Goal: Information Seeking & Learning: Find specific page/section

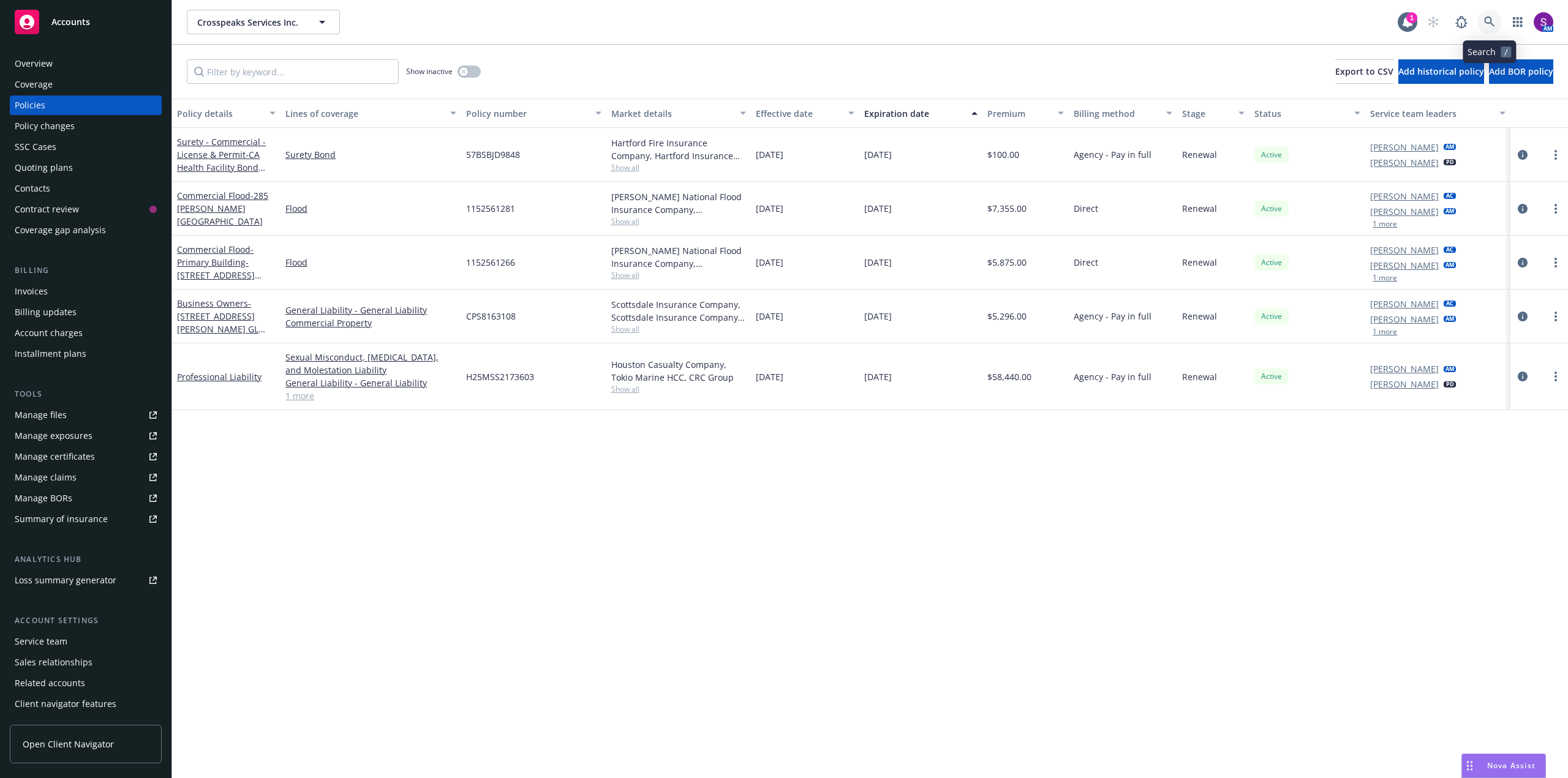
click at [1489, 22] on icon at bounding box center [1489, 21] width 11 height 11
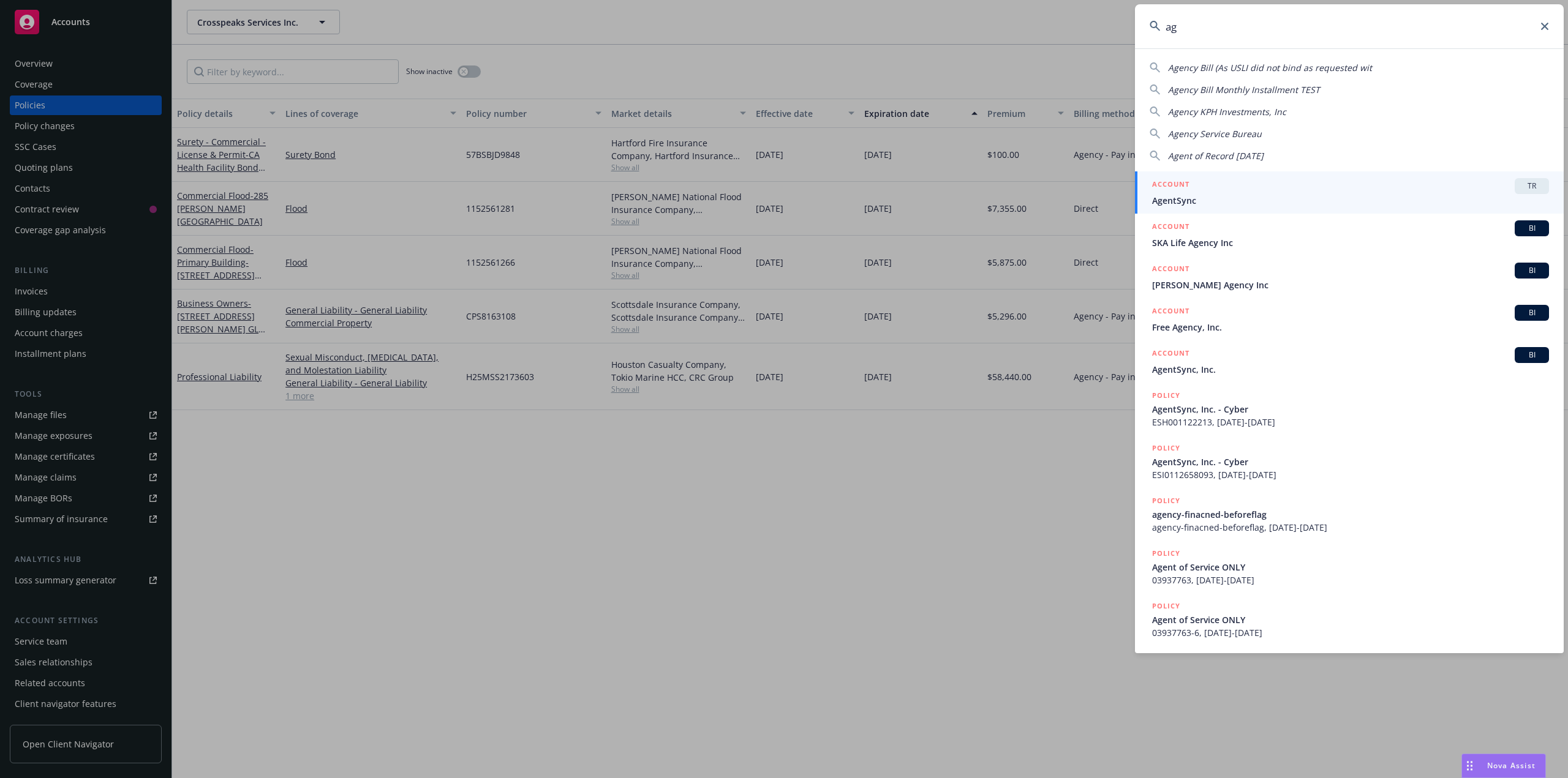
type input "a"
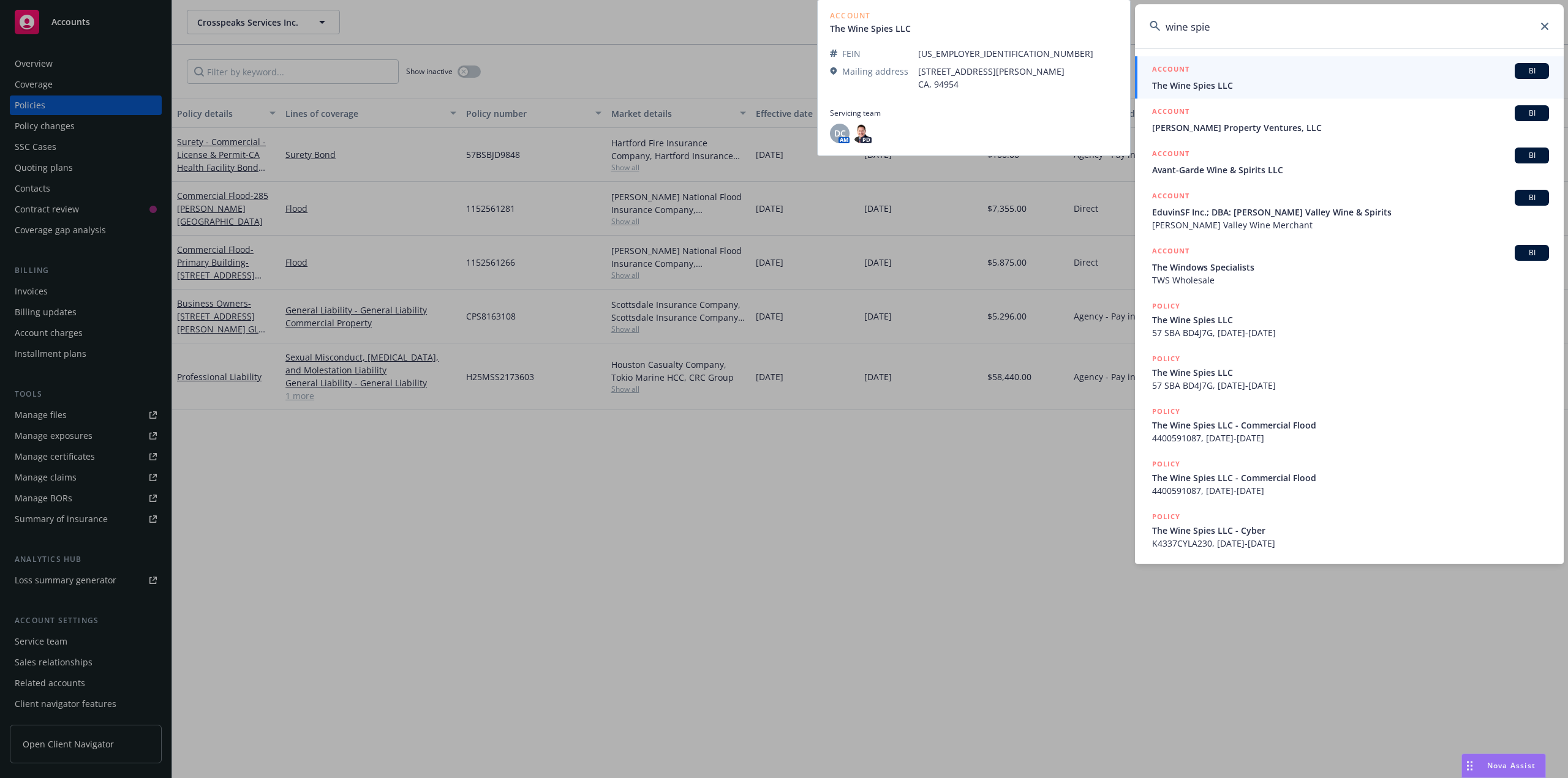
type input "wine spie"
click at [1220, 81] on span "The Wine Spies LLC" at bounding box center [1351, 85] width 397 height 13
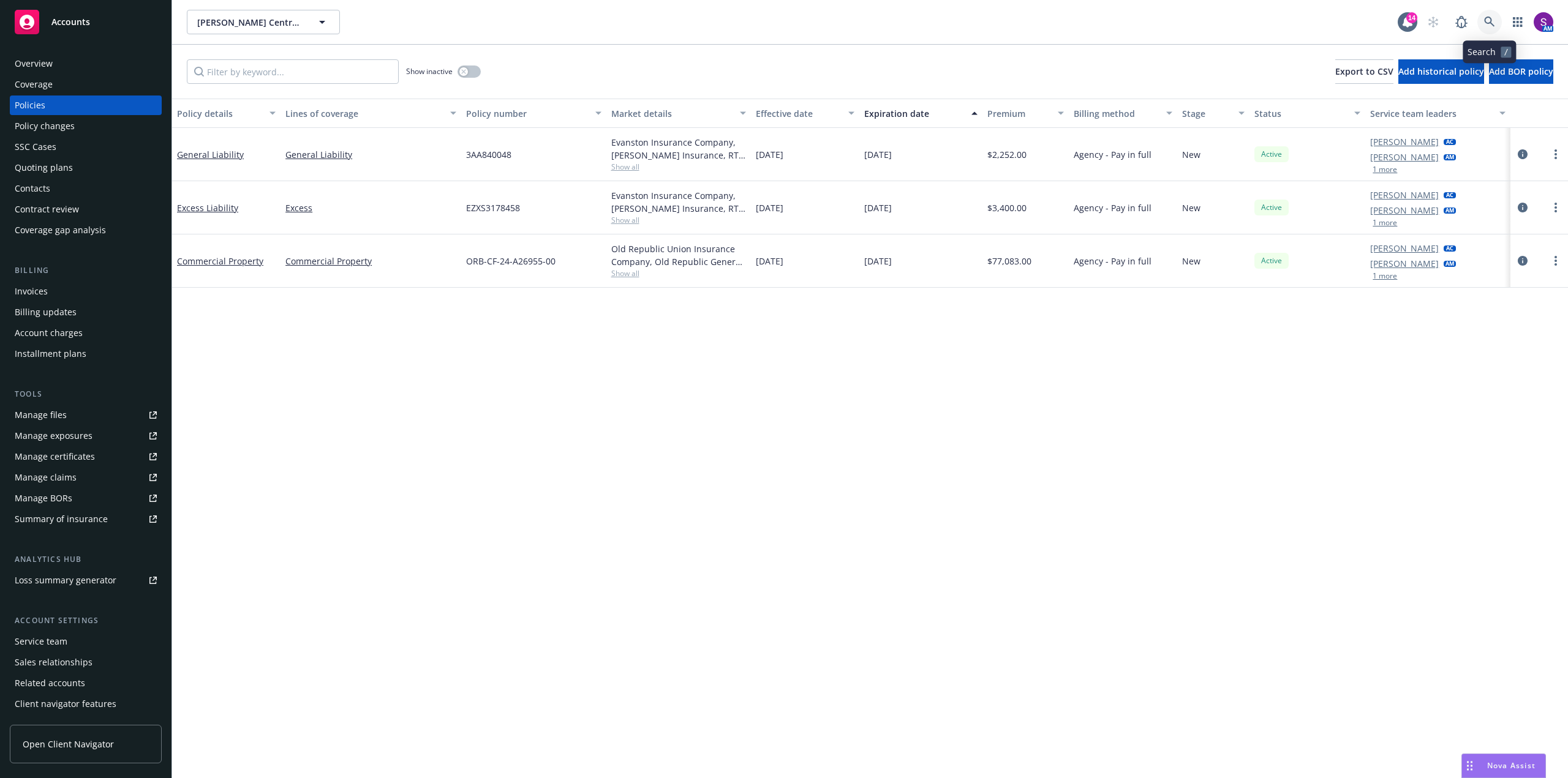
click at [1495, 20] on link at bounding box center [1489, 21] width 24 height 24
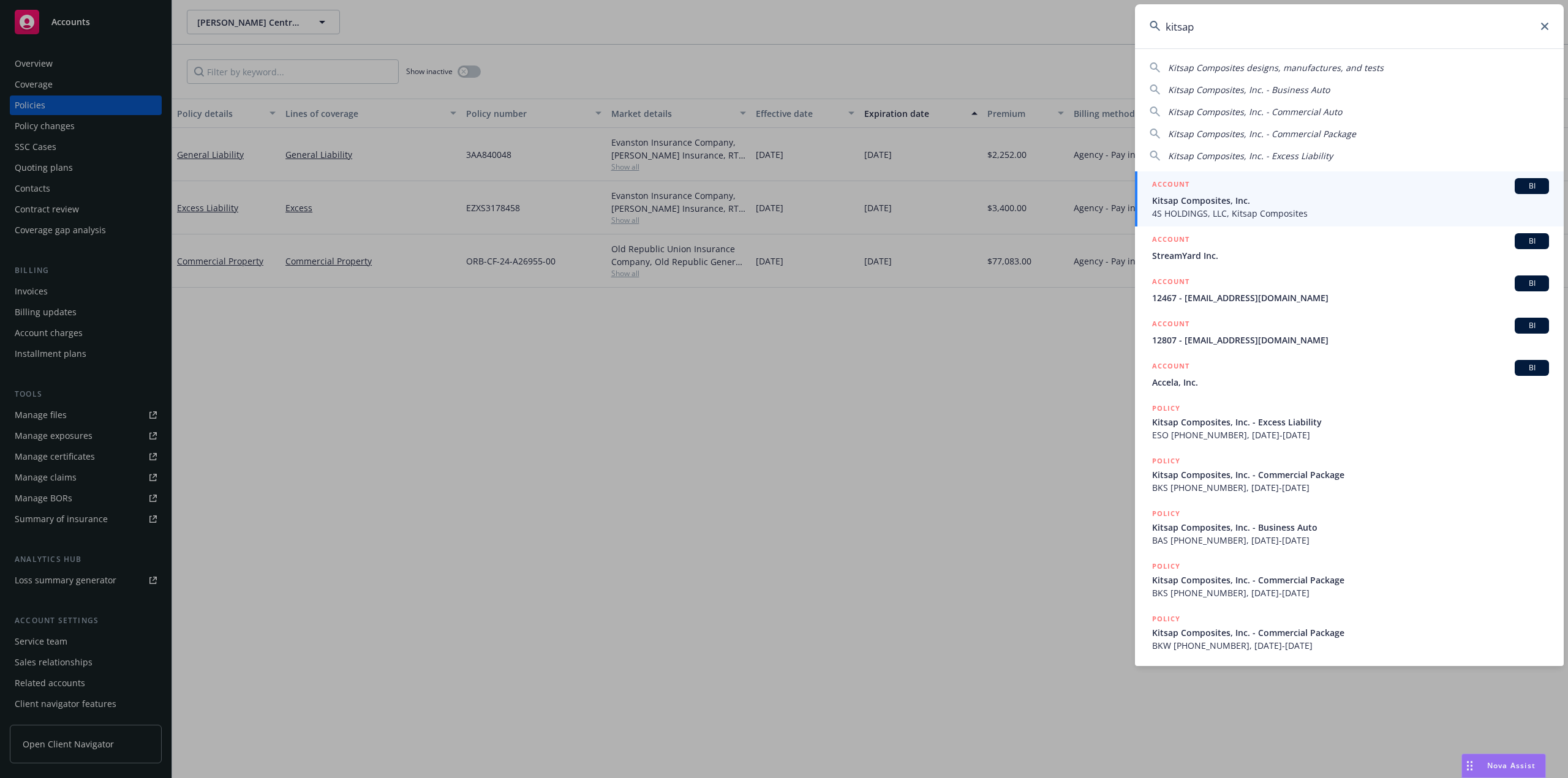
type input "kitsap"
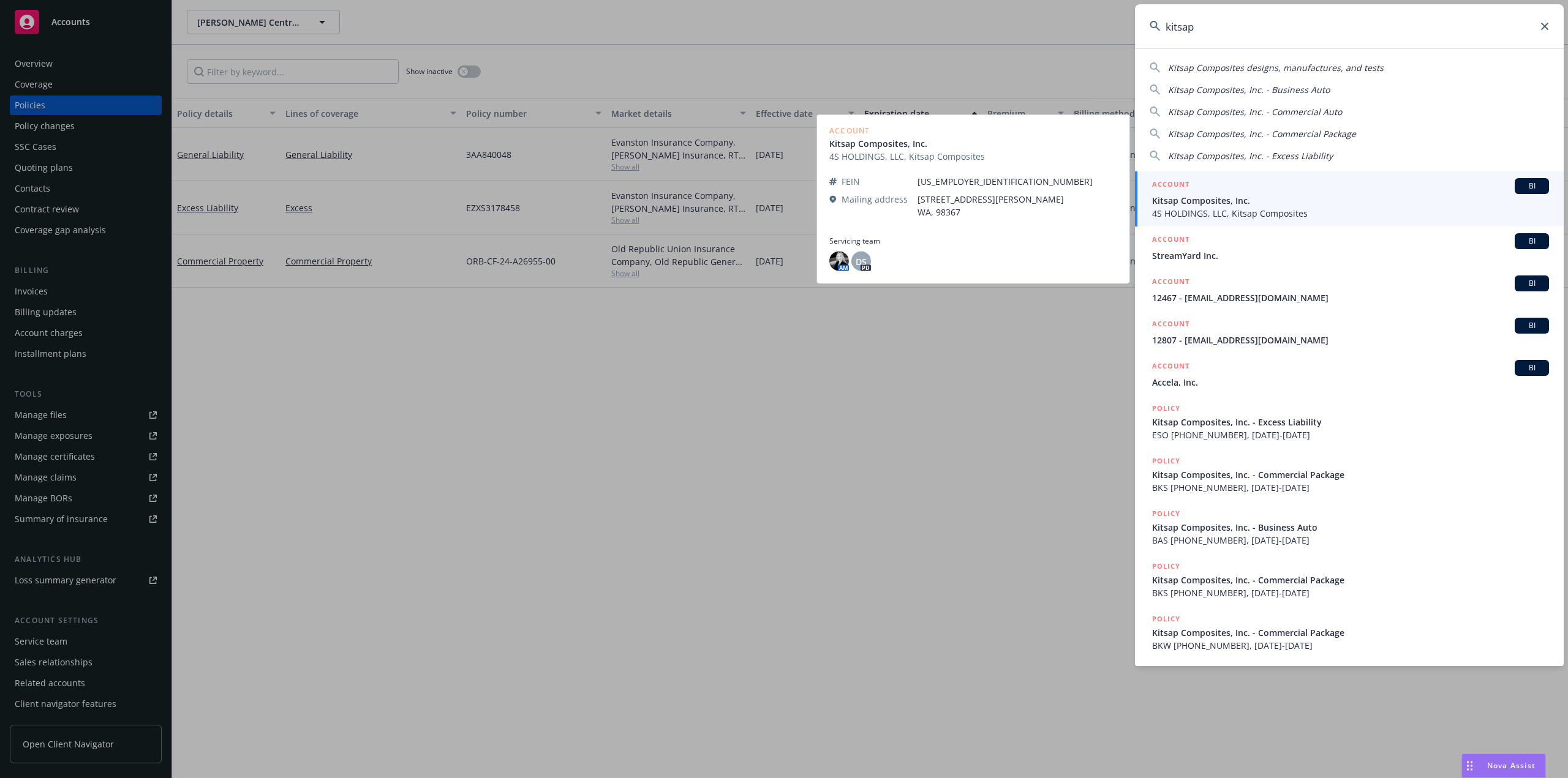
click at [1200, 211] on span "4S HOLDINGS, LLC, Kitsap Composites" at bounding box center [1351, 213] width 397 height 13
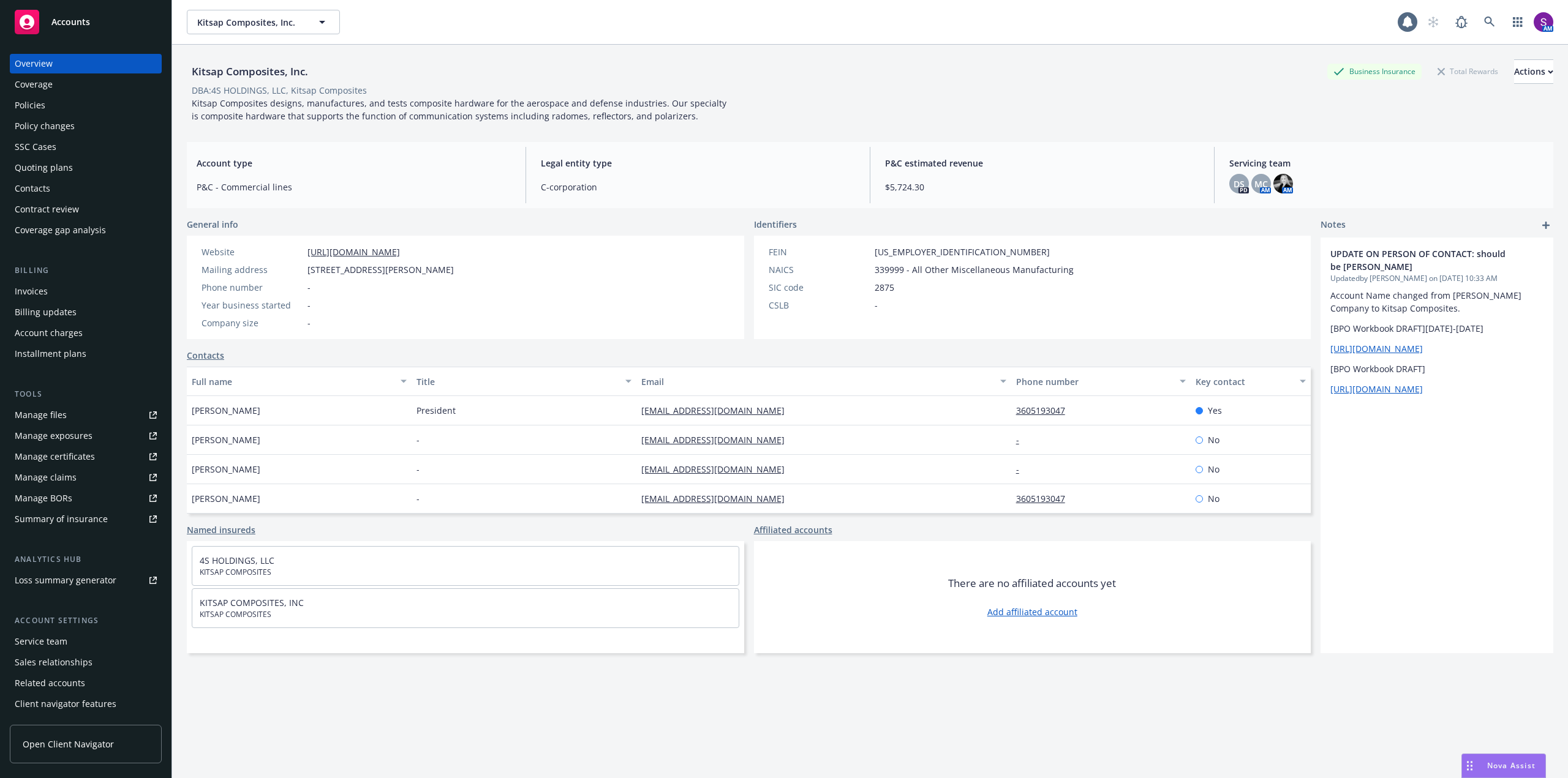
click at [52, 106] on div "Policies" at bounding box center [85, 106] width 142 height 19
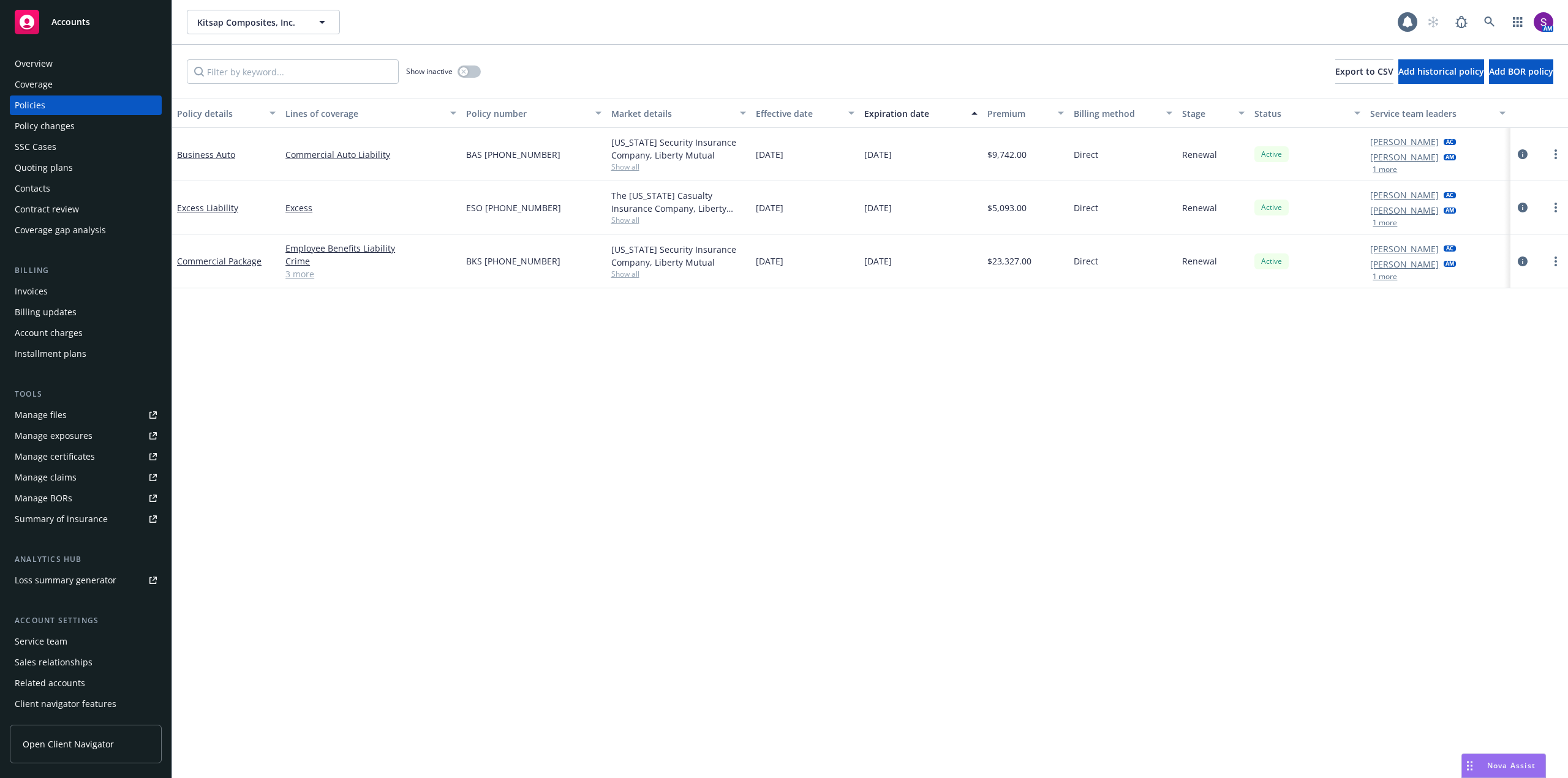
click at [1395, 273] on button "1 more" at bounding box center [1384, 277] width 24 height 8
click at [1481, 17] on link at bounding box center [1489, 21] width 24 height 24
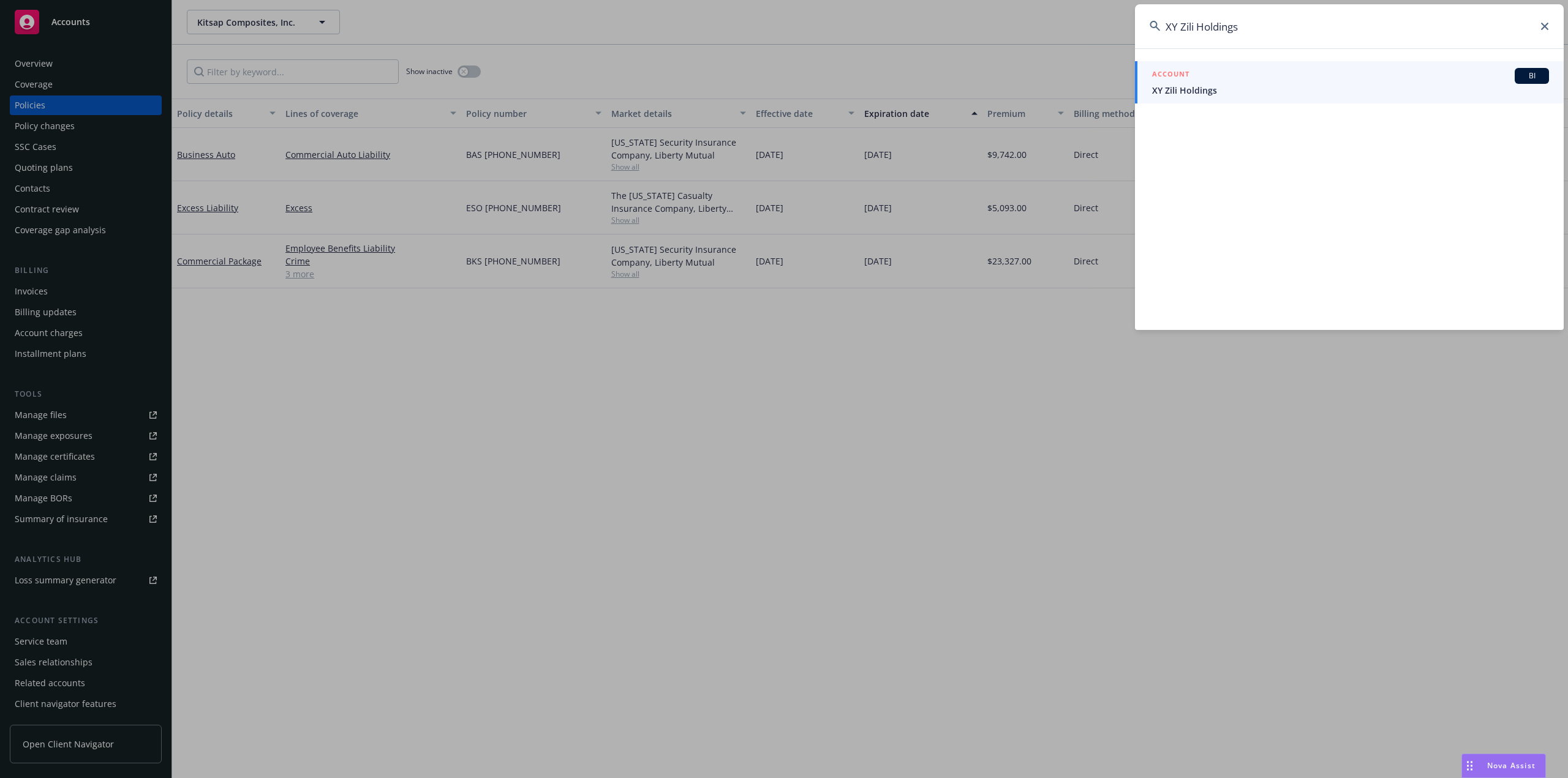
type input "XY Zili Holdings"
click at [1260, 93] on span "XY Zili Holdings" at bounding box center [1351, 90] width 397 height 13
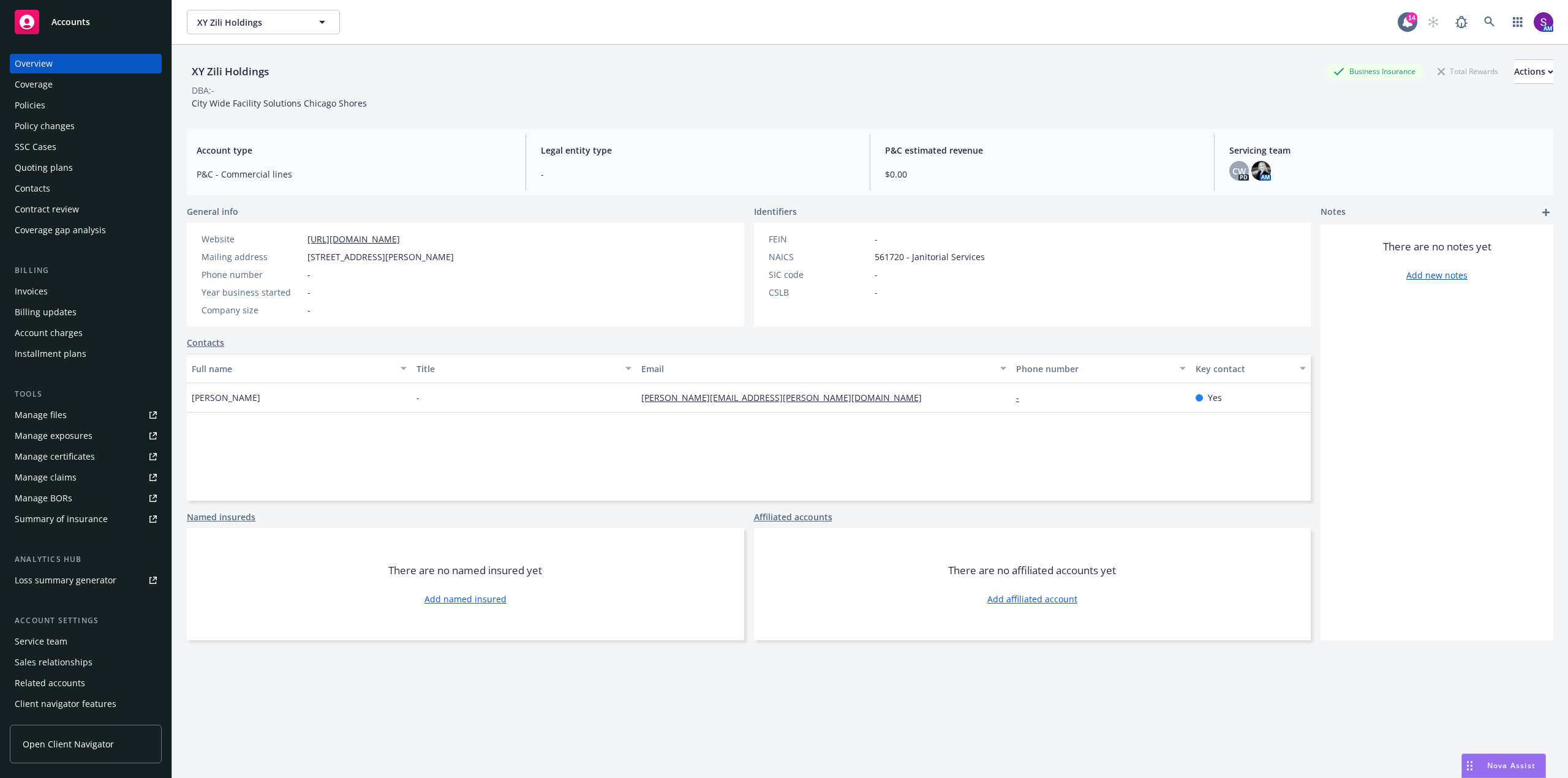
scroll to position [19, 0]
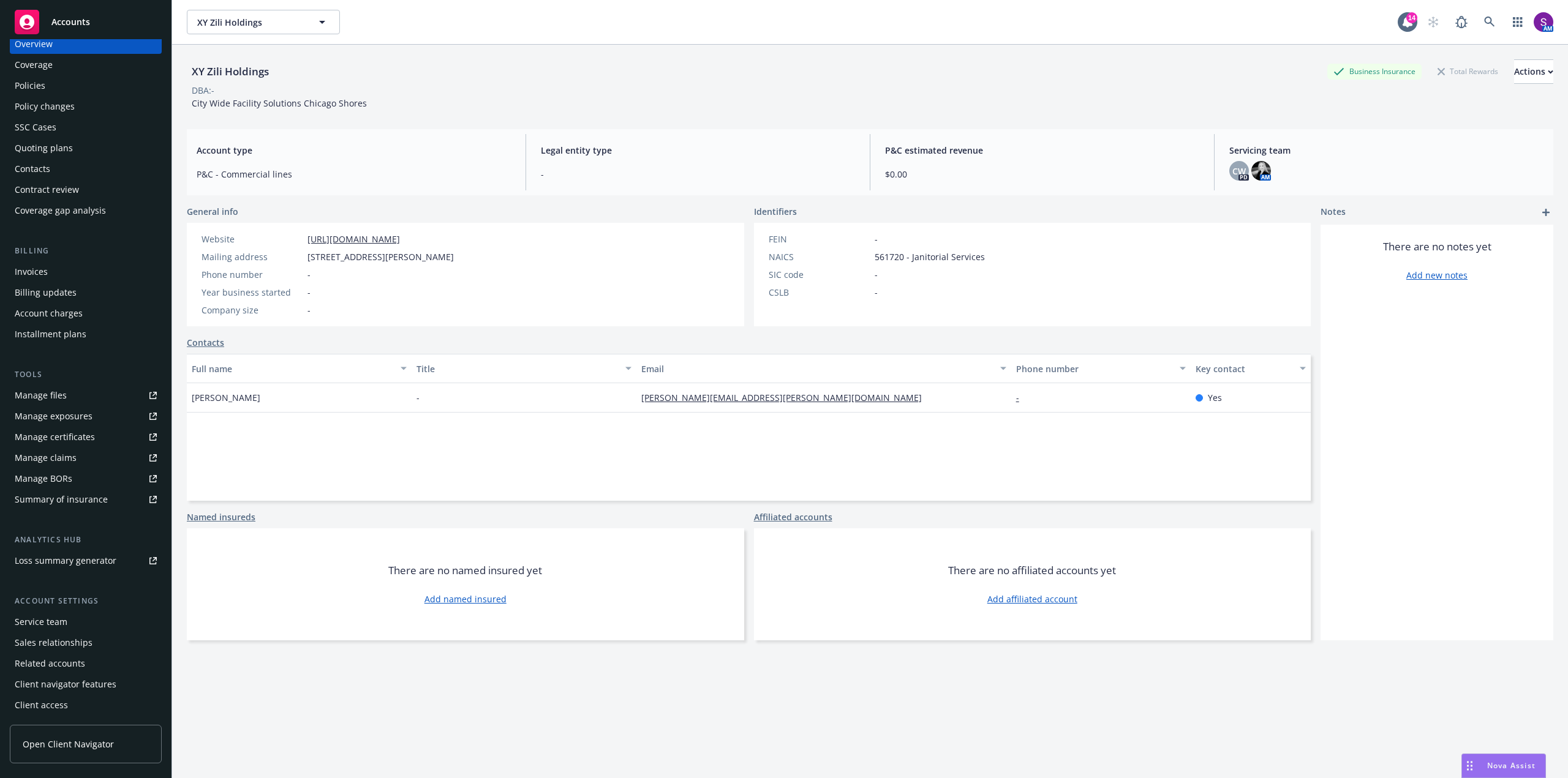
click at [61, 623] on div "Service team" at bounding box center [41, 622] width 52 height 19
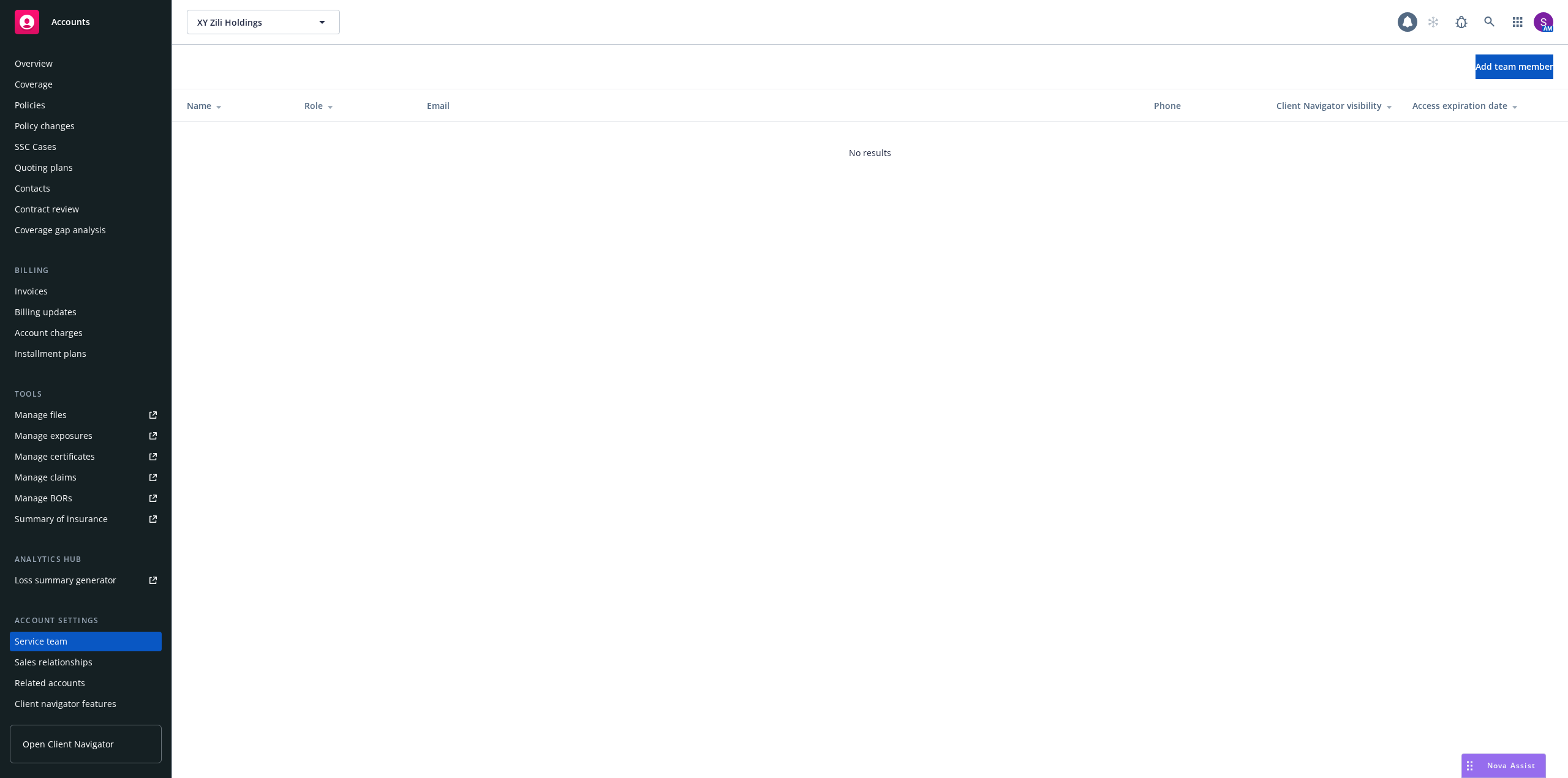
scroll to position [19, 0]
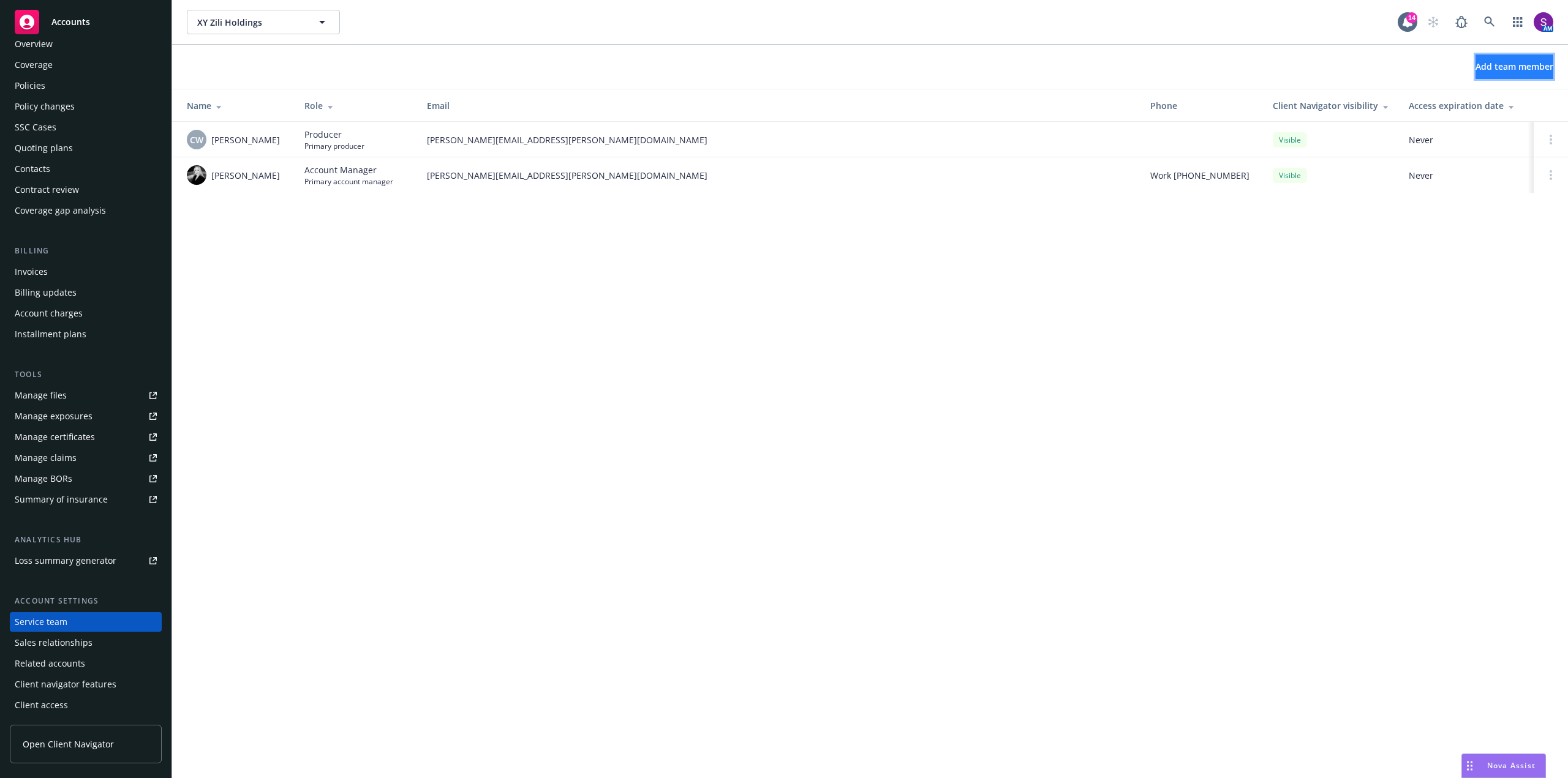
click at [1519, 66] on span "Add team member" at bounding box center [1515, 67] width 78 height 12
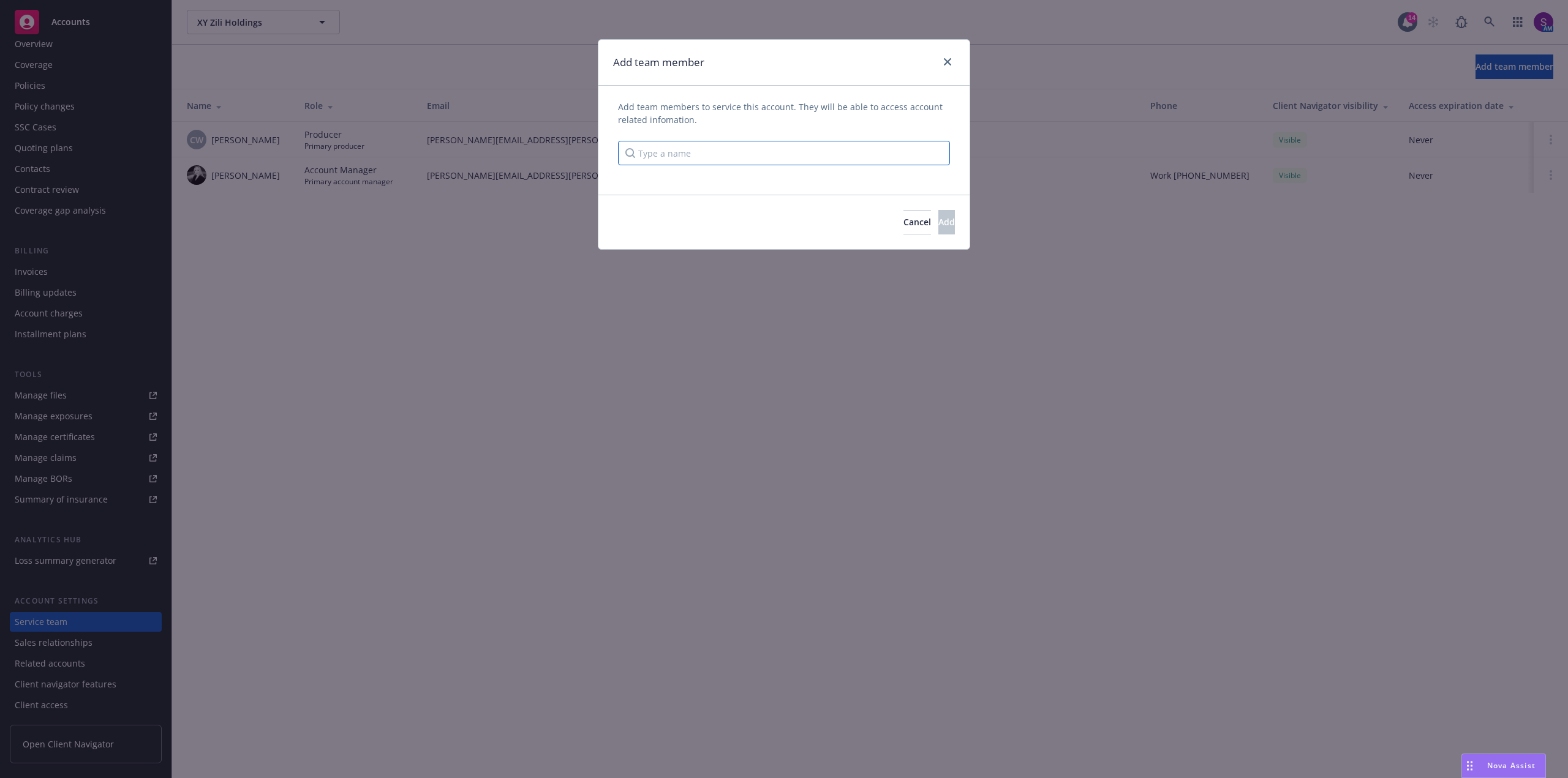
click at [658, 156] on input "Type a name" at bounding box center [784, 152] width 332 height 24
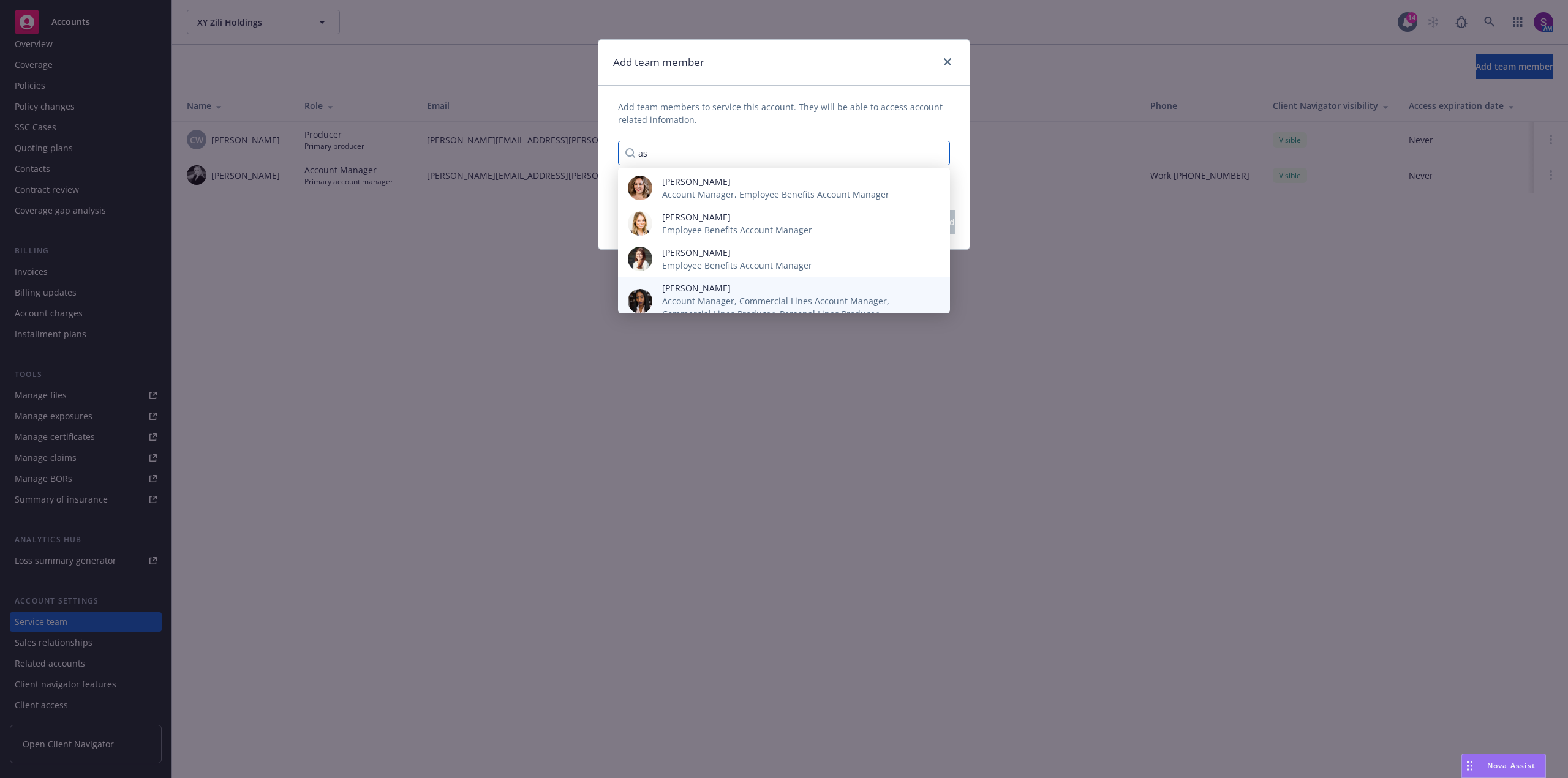
type input "as"
click at [704, 292] on span "[PERSON_NAME]" at bounding box center [796, 288] width 268 height 13
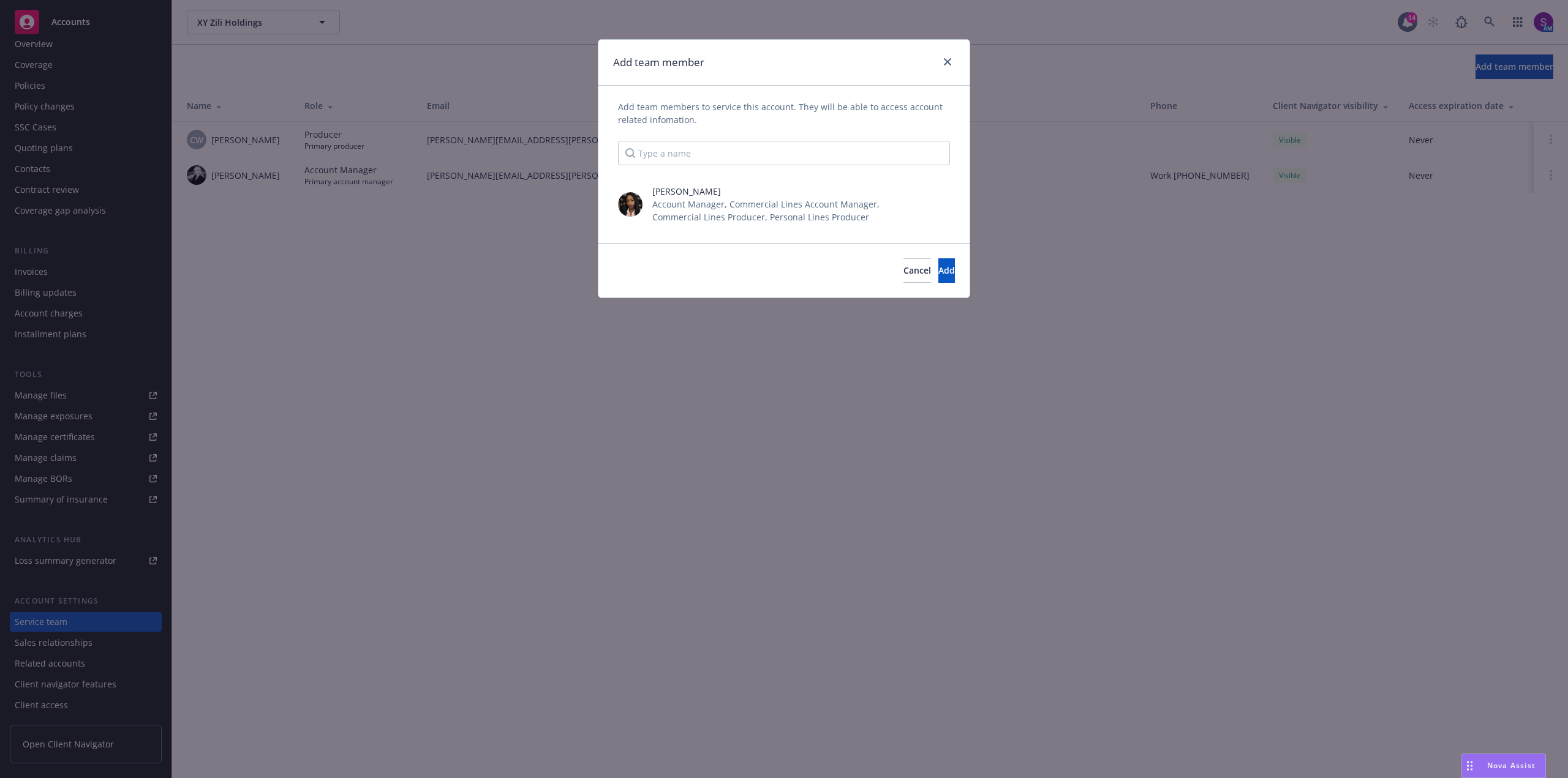
scroll to position [0, 0]
click at [938, 265] on span "Add" at bounding box center [946, 270] width 16 height 12
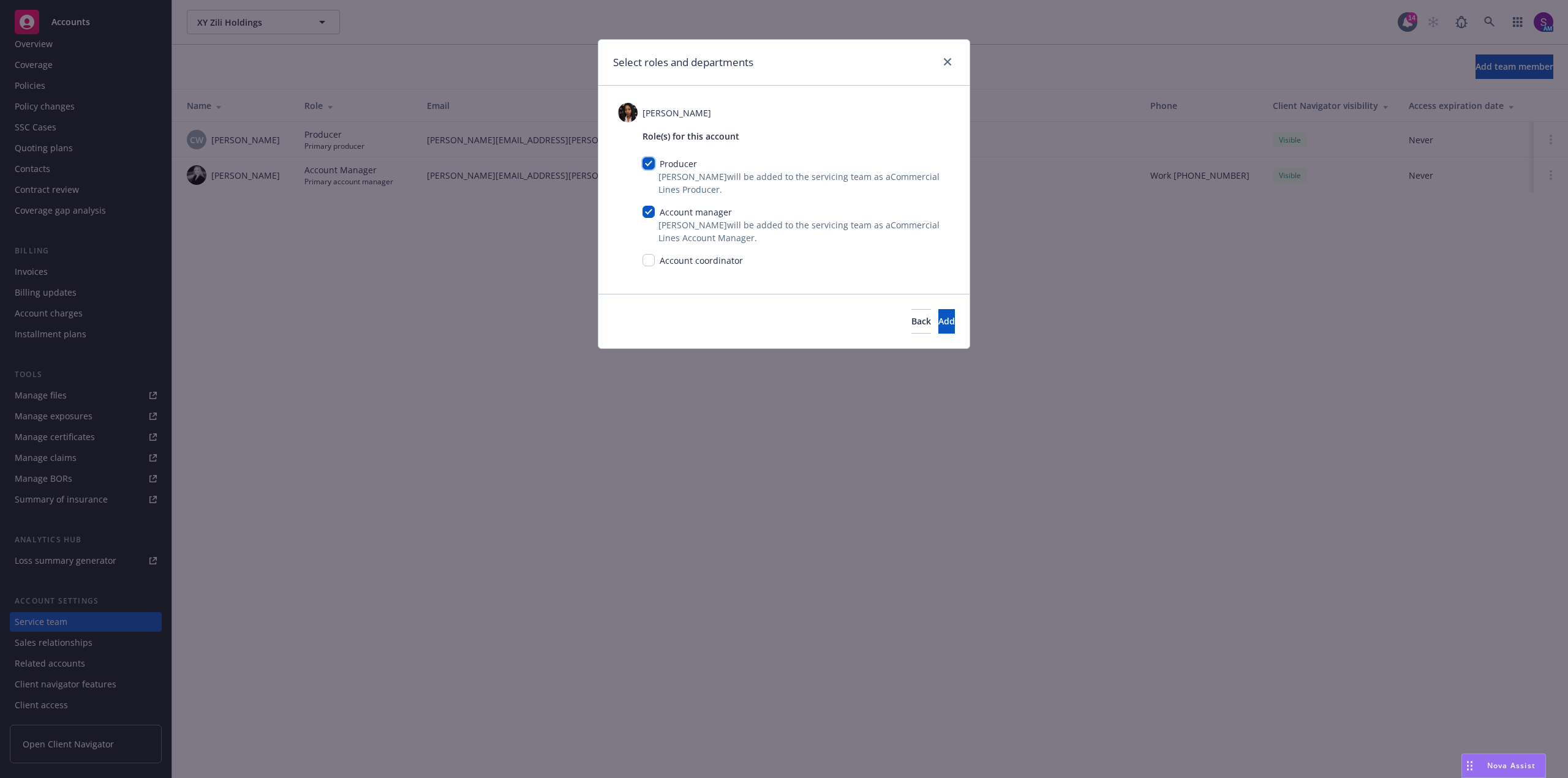
click at [652, 161] on input "checkbox" at bounding box center [648, 163] width 13 height 13
checkbox input "false"
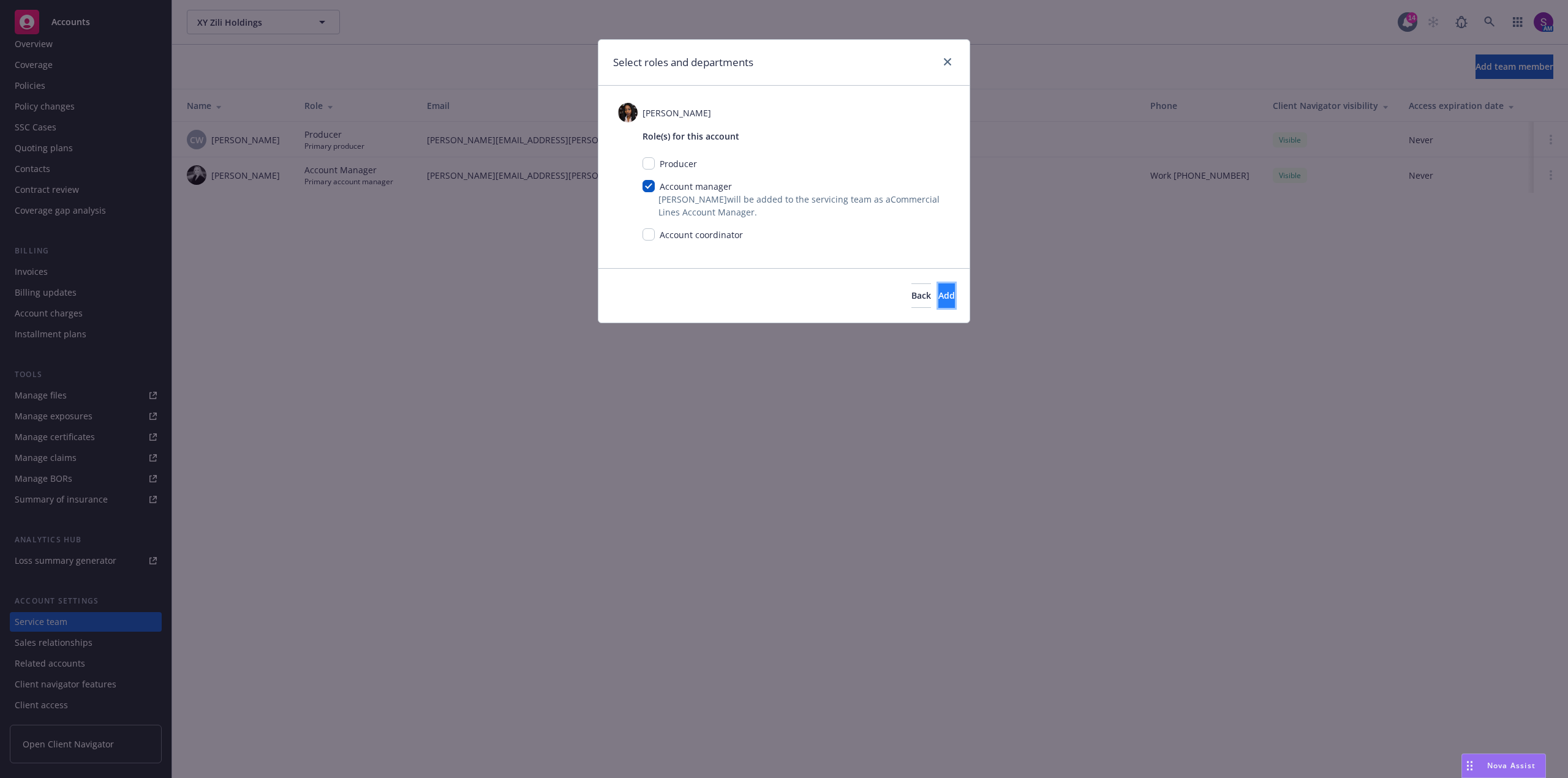
click at [938, 294] on span "Add" at bounding box center [946, 296] width 16 height 12
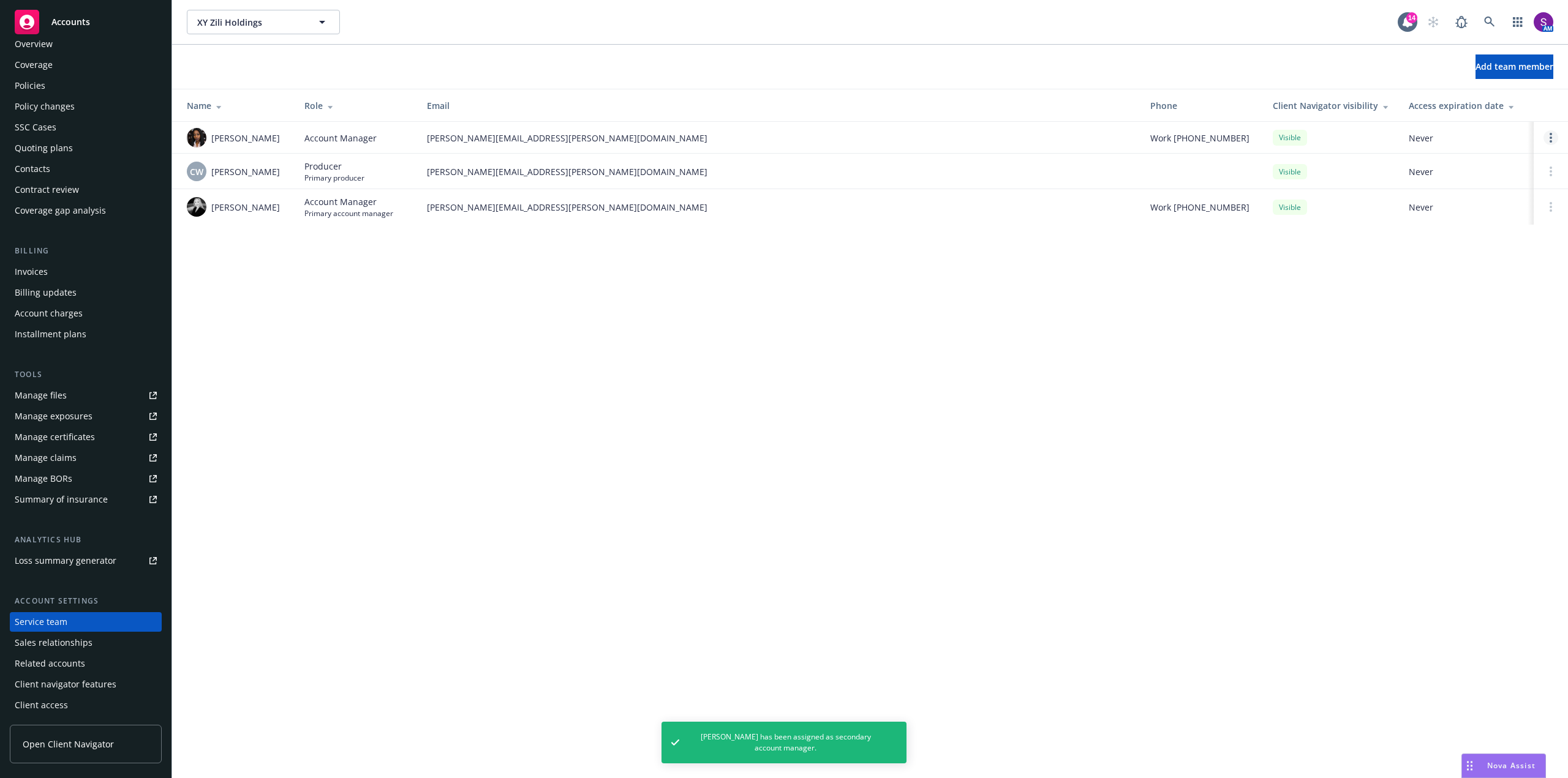
click at [1556, 134] on link "Open options" at bounding box center [1551, 138] width 15 height 15
click at [1437, 80] on span "Assign as primary account manager" at bounding box center [1453, 78] width 177 height 12
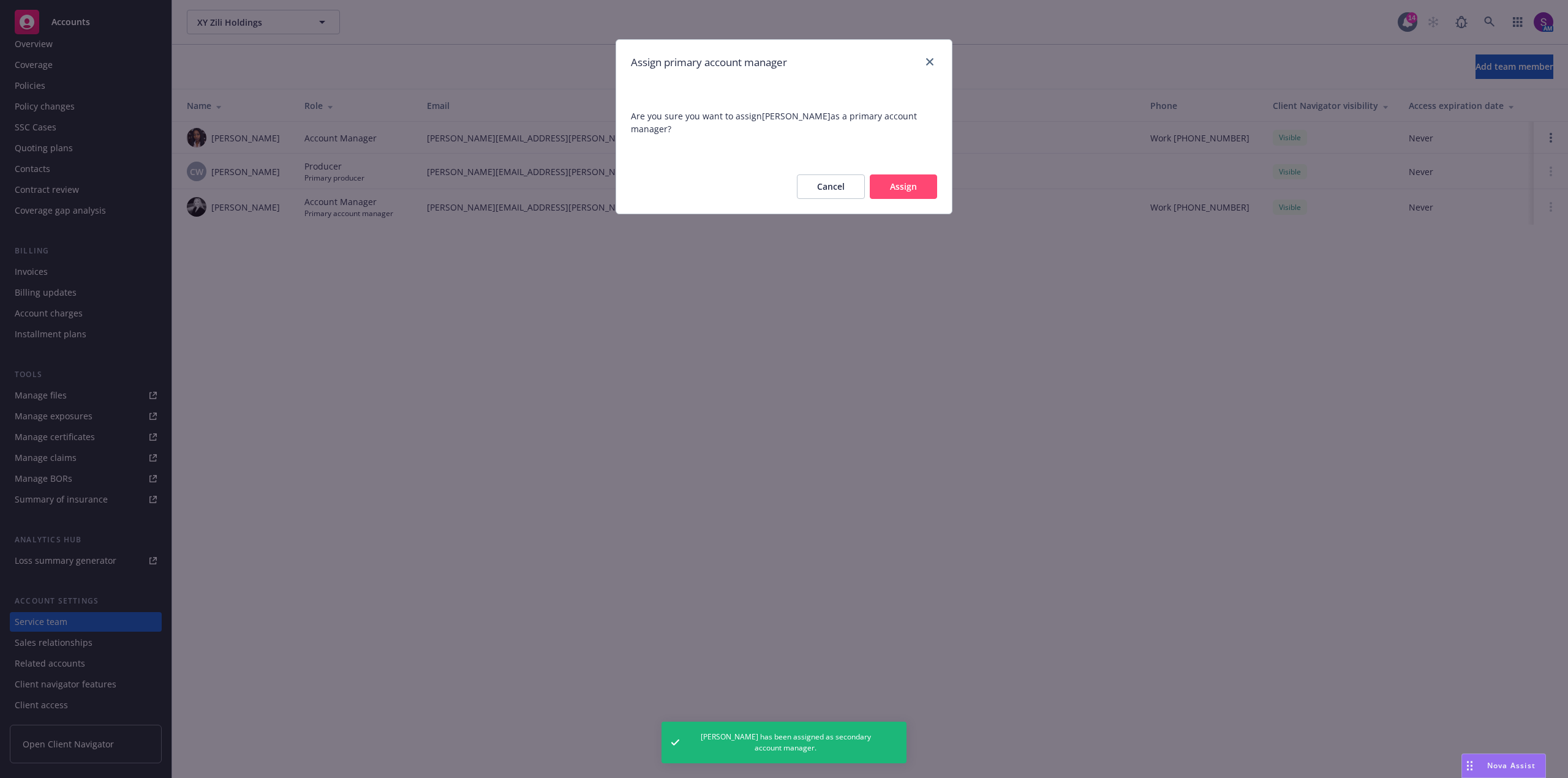
click at [910, 174] on button "Assign" at bounding box center [904, 186] width 68 height 24
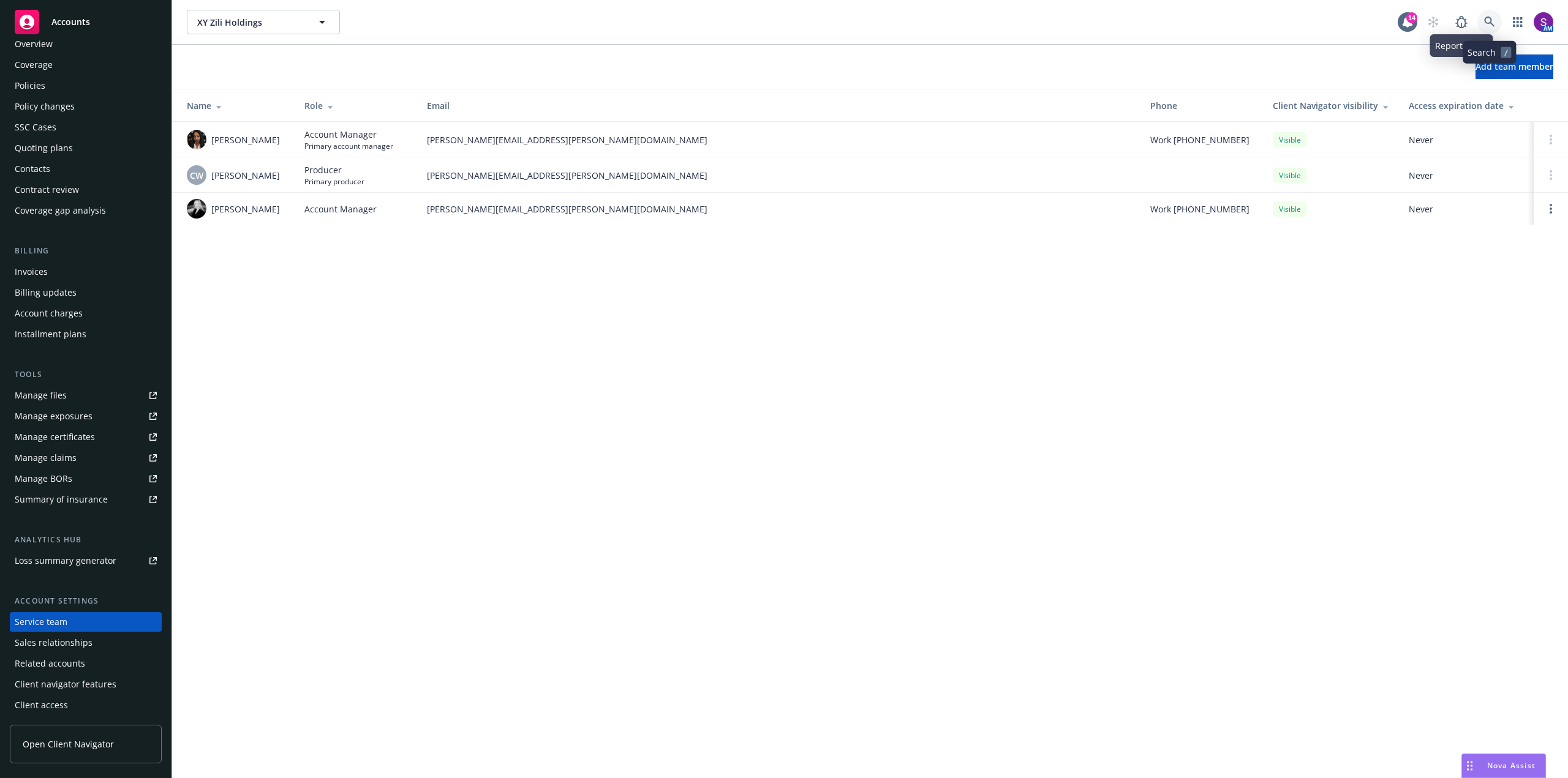
click at [1488, 15] on link at bounding box center [1489, 21] width 24 height 24
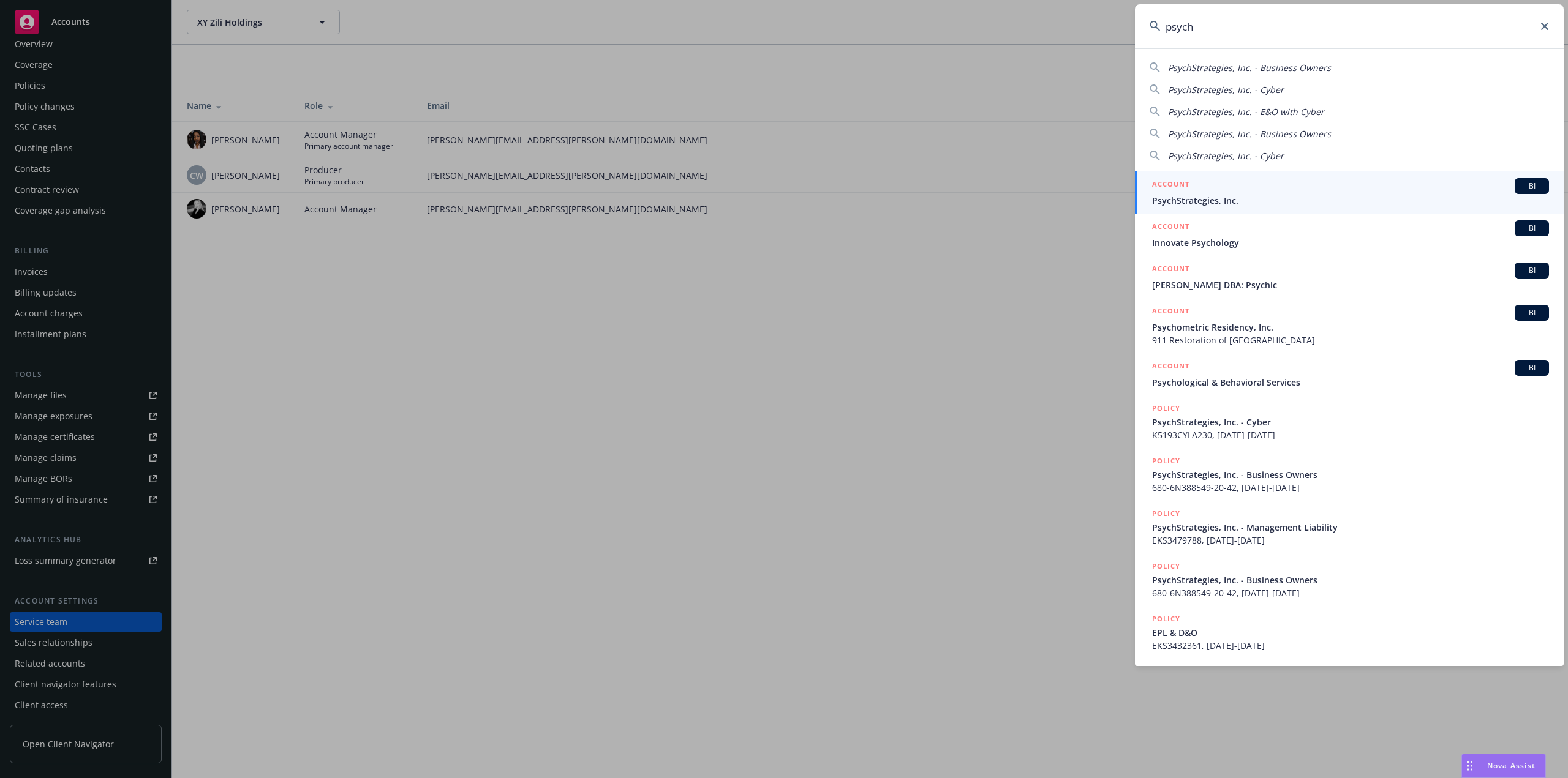
type input "psych"
click at [1239, 195] on span "PsychStrategies, Inc." at bounding box center [1351, 200] width 397 height 13
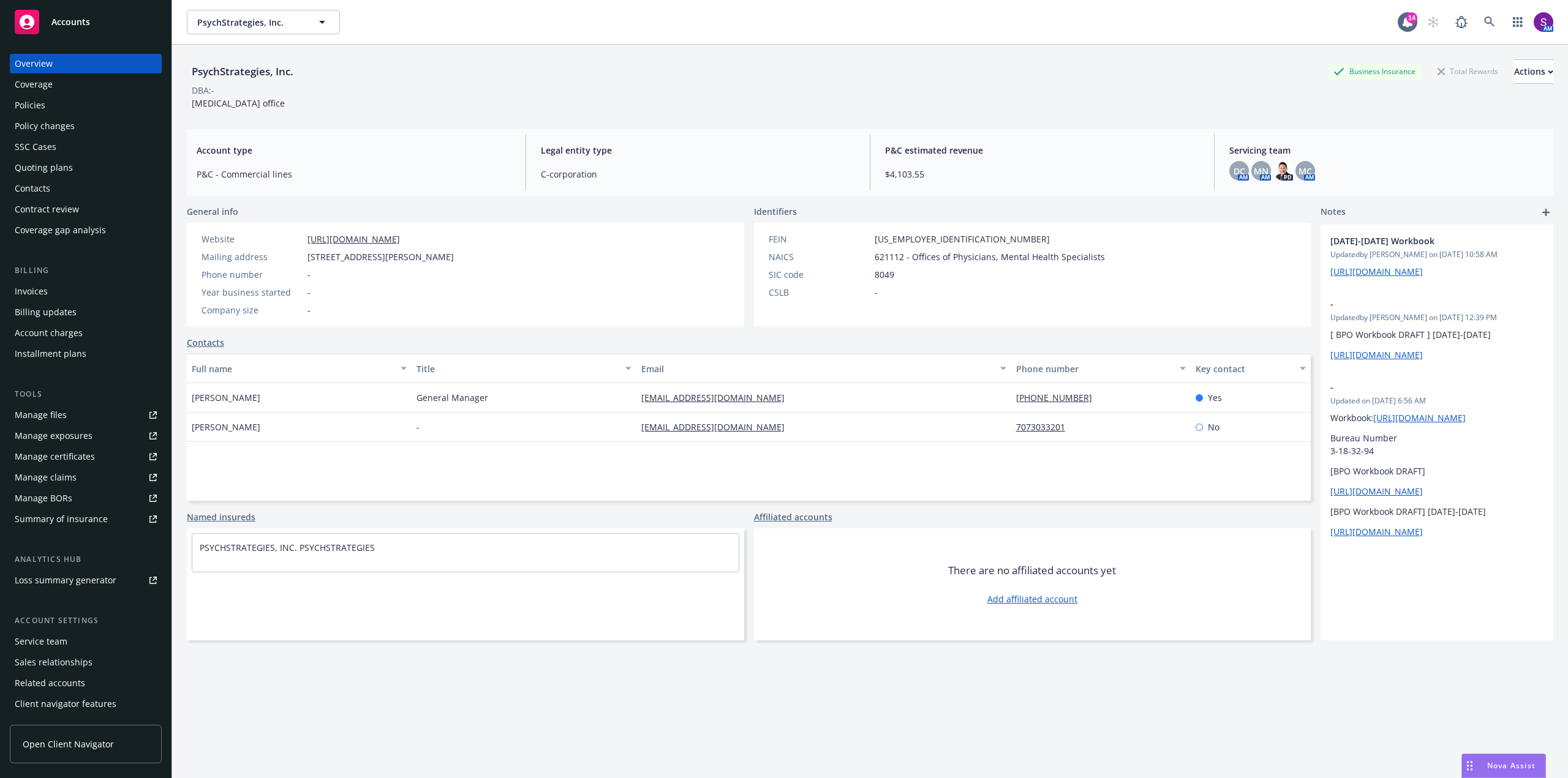
click at [54, 287] on div "Invoices" at bounding box center [85, 292] width 142 height 19
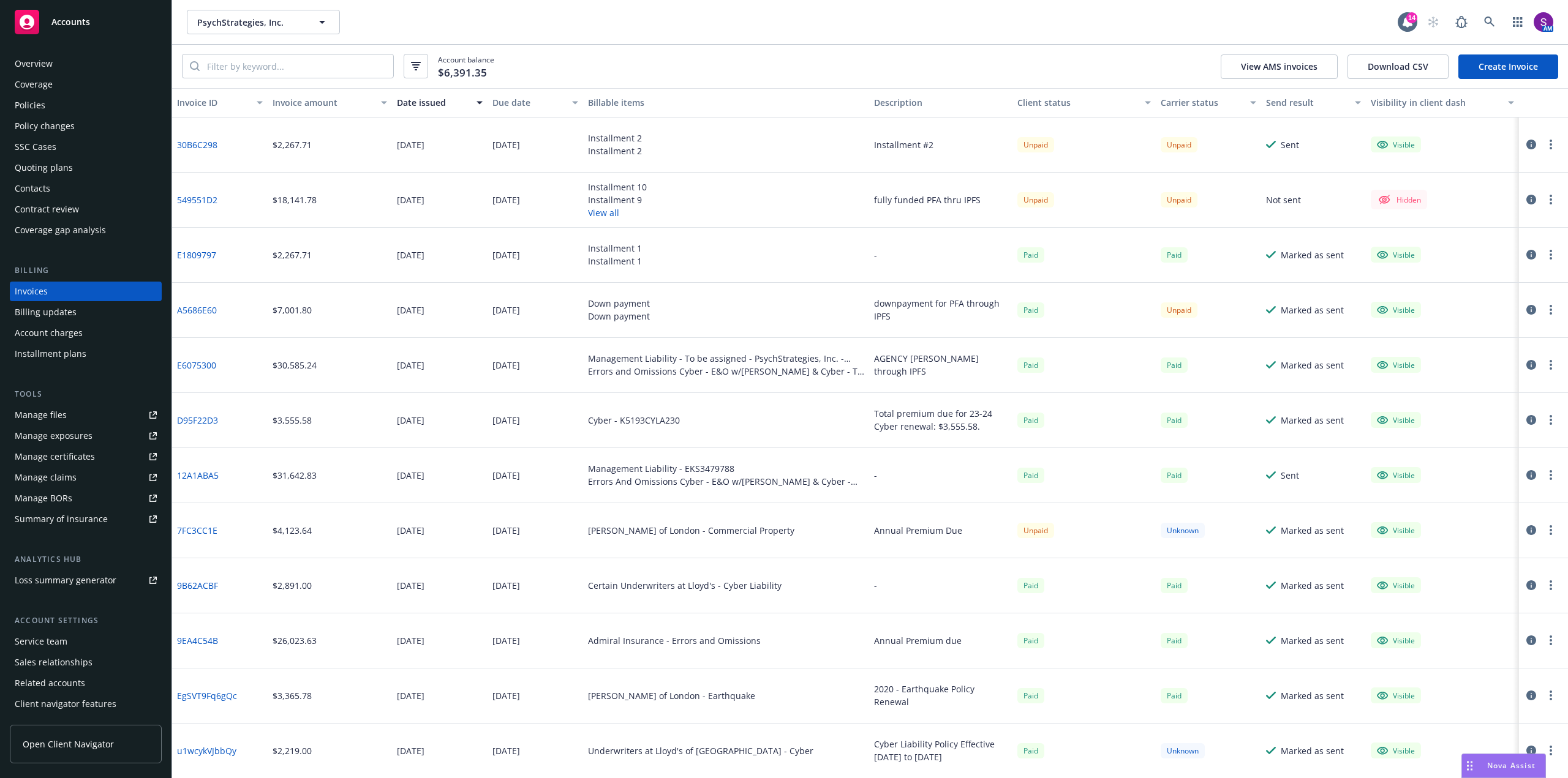
click at [1035, 149] on div "Unpaid" at bounding box center [1036, 145] width 37 height 16
click at [1489, 23] on icon at bounding box center [1489, 21] width 11 height 11
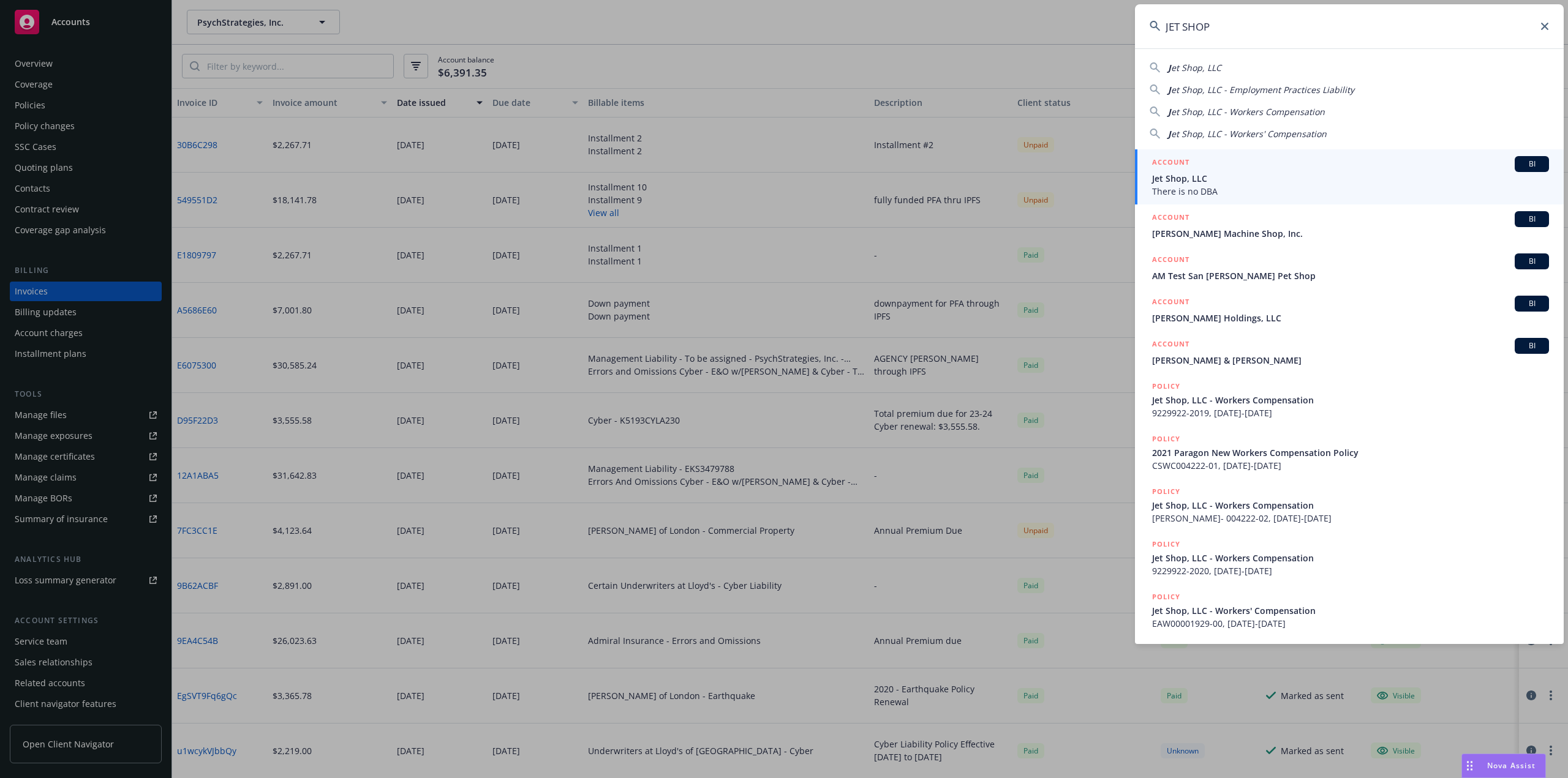
type input "JET SHOP"
click at [1190, 181] on span "Jet Shop, LLC" at bounding box center [1351, 178] width 397 height 13
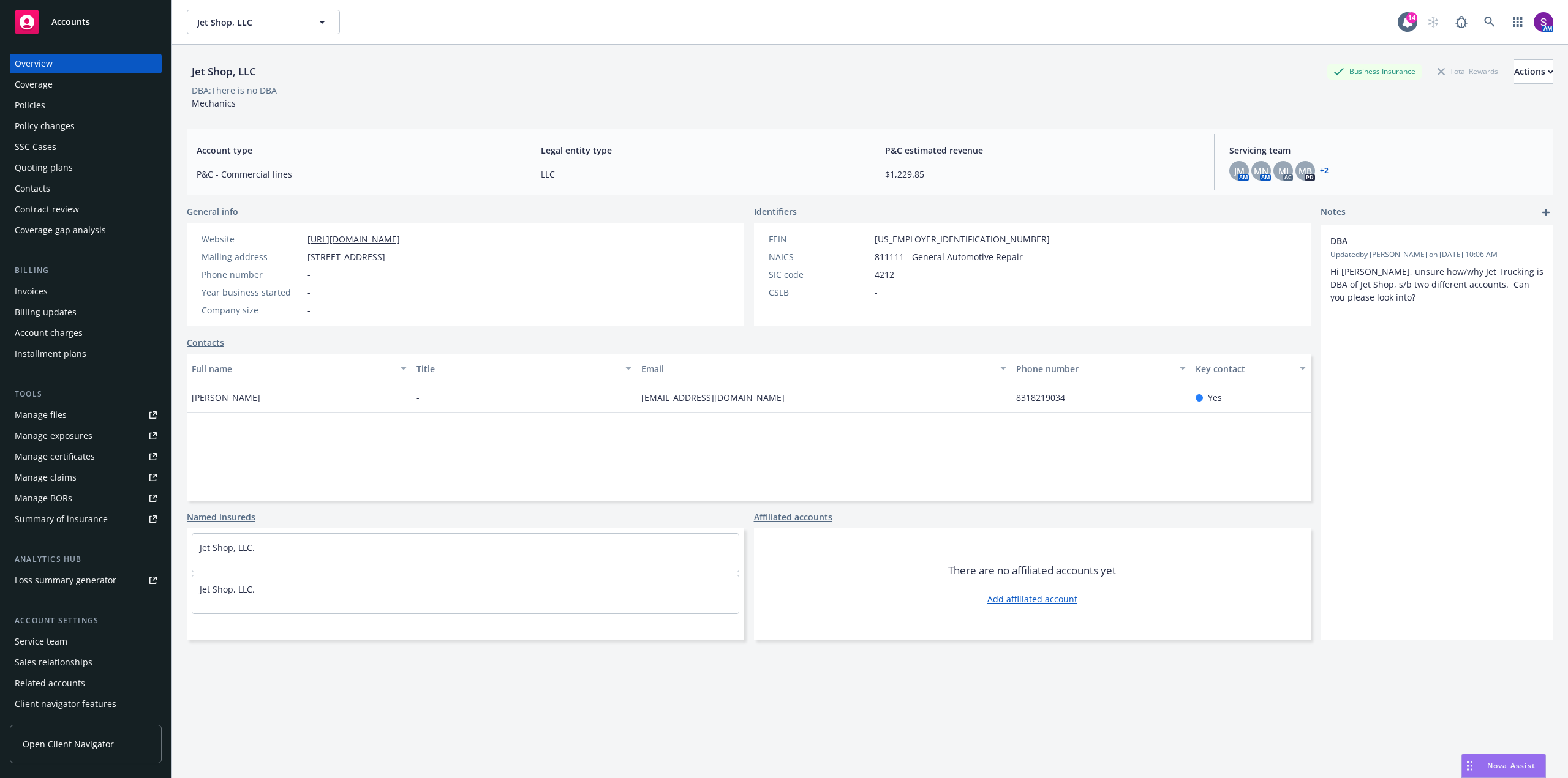
click at [28, 108] on div "Policies" at bounding box center [30, 106] width 31 height 19
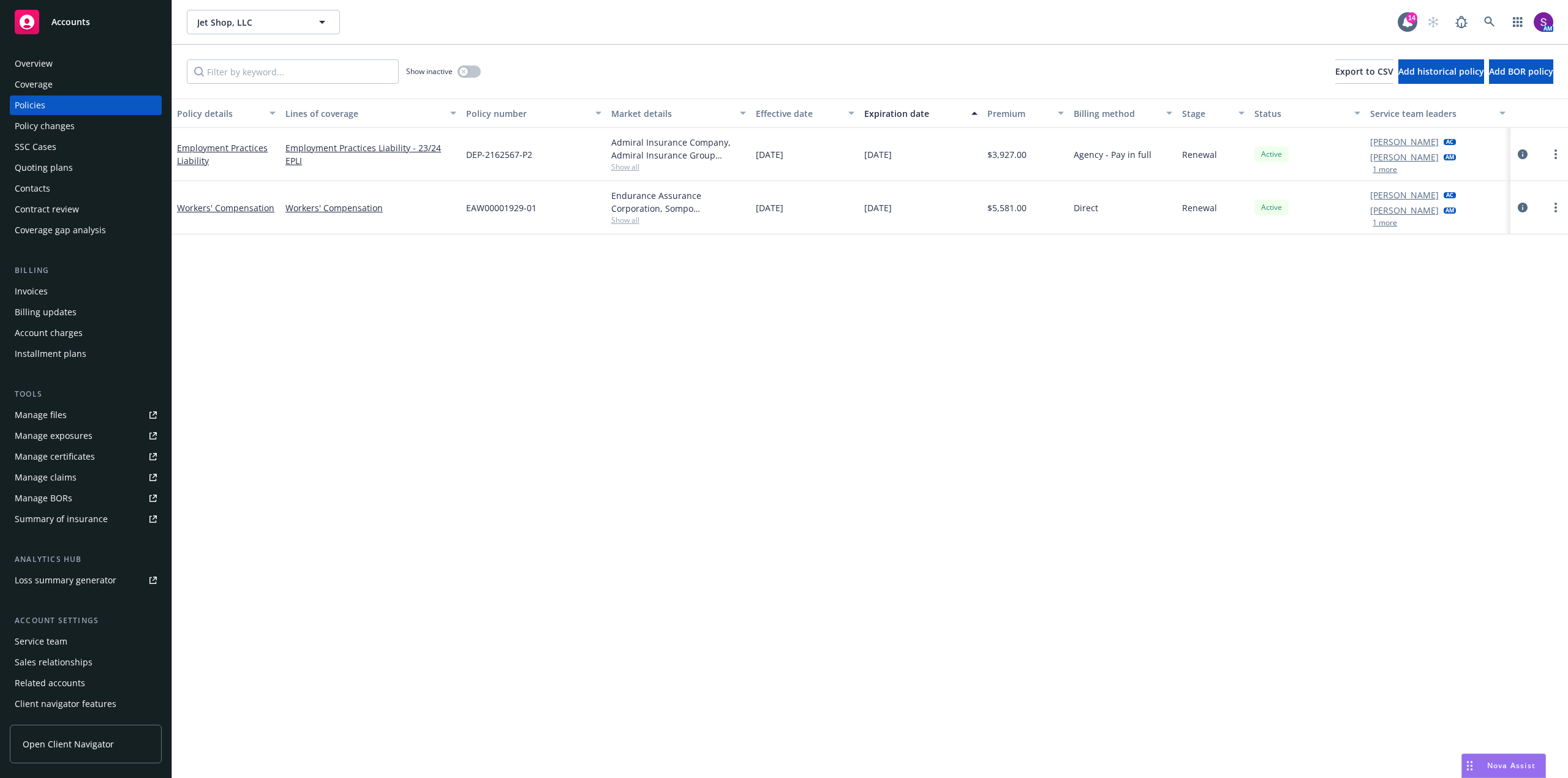
click at [1381, 169] on button "1 more" at bounding box center [1384, 170] width 24 height 8
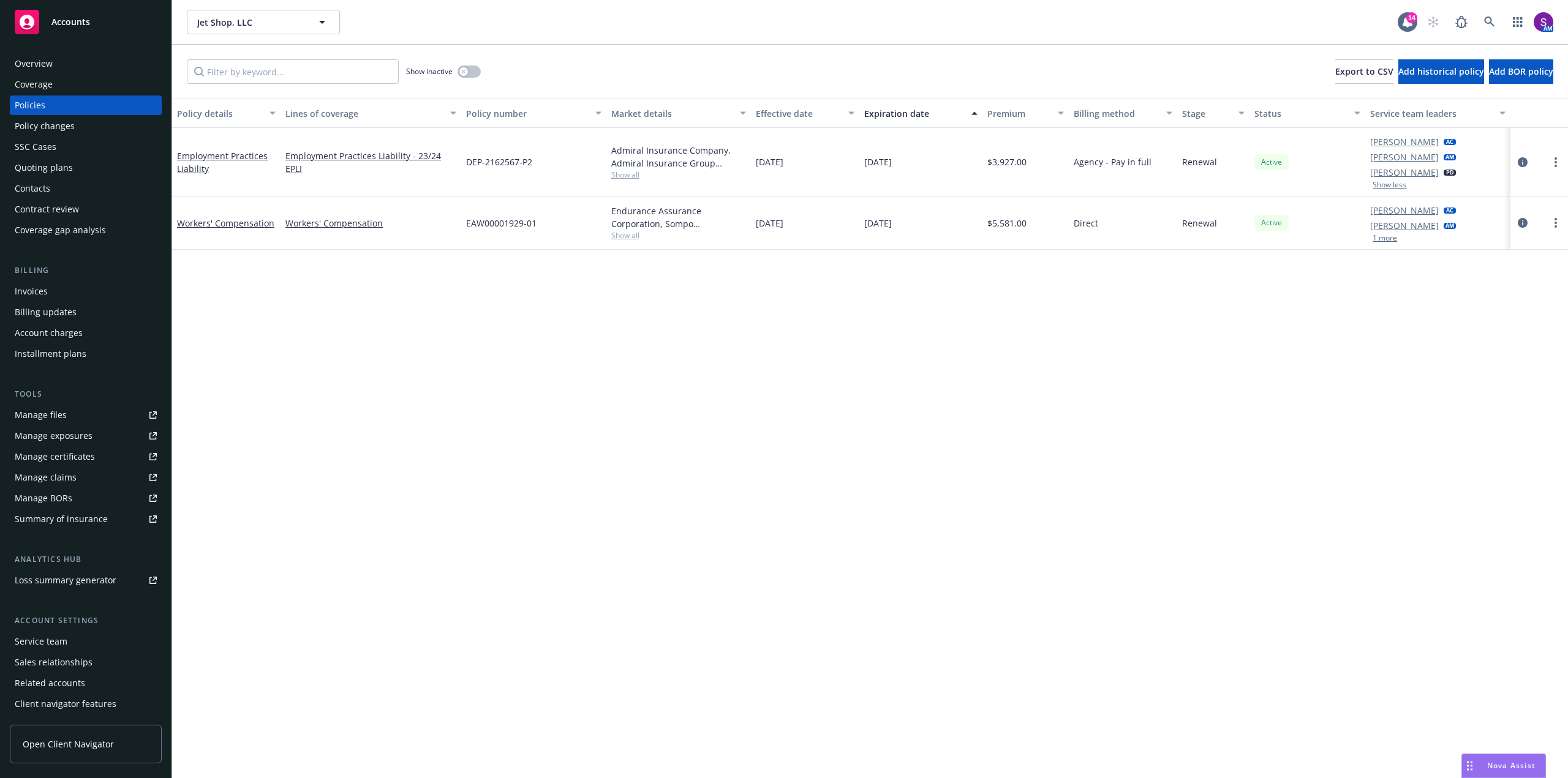
click at [1391, 234] on button "1 more" at bounding box center [1384, 238] width 24 height 8
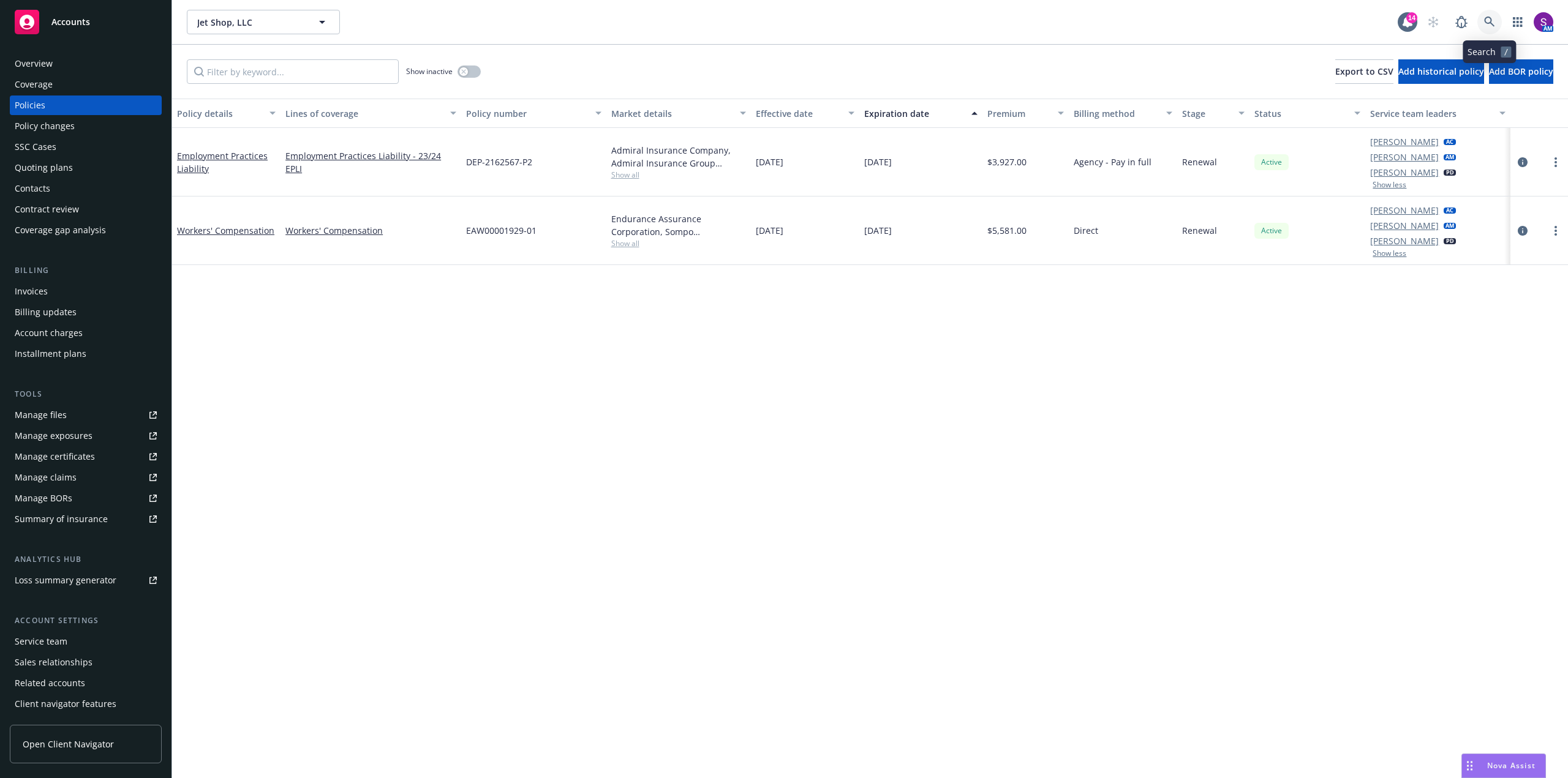
click at [1490, 21] on icon at bounding box center [1489, 21] width 11 height 11
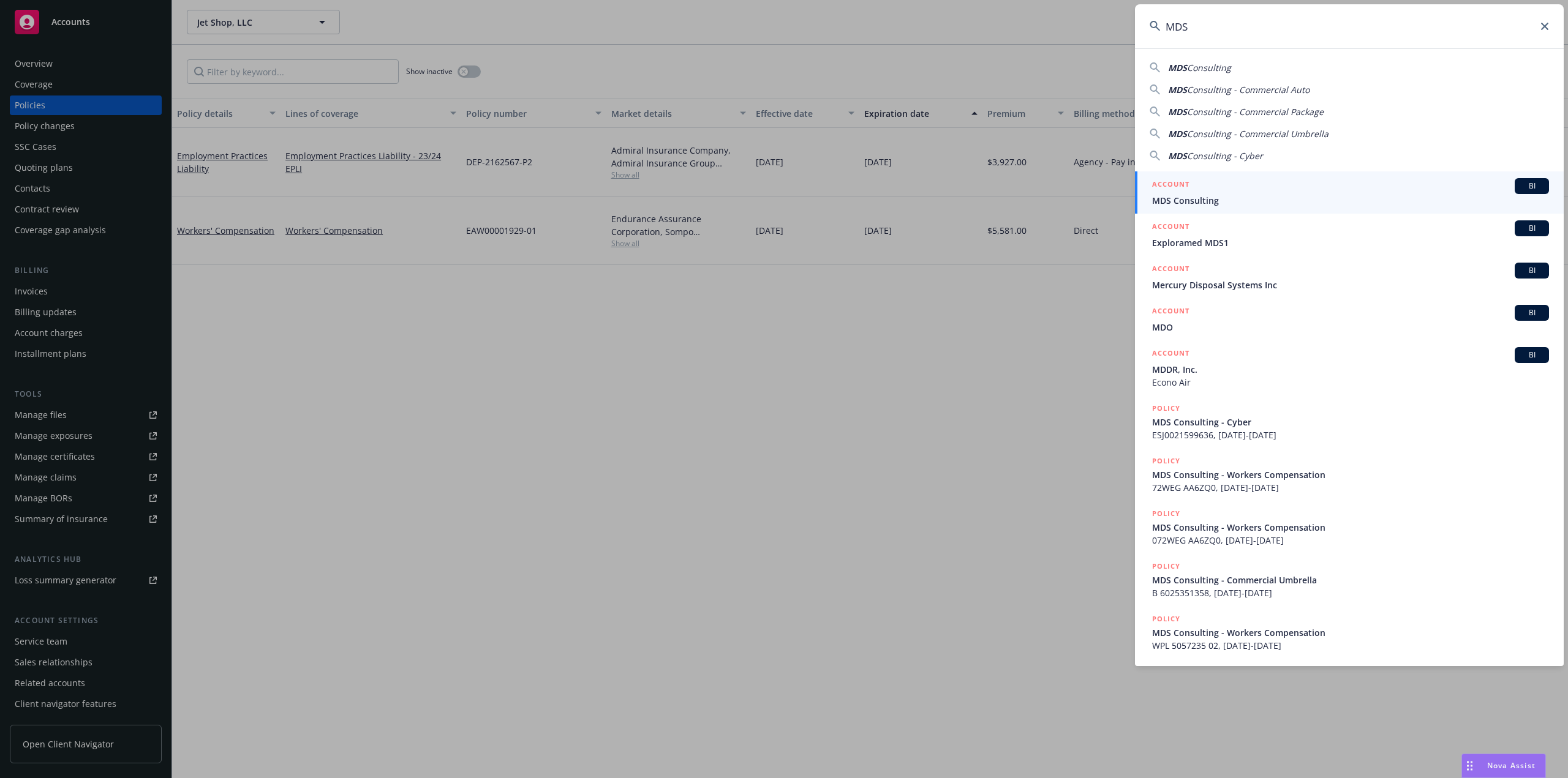
type input "MDS"
click at [1219, 192] on div "ACCOUNT BI" at bounding box center [1351, 186] width 397 height 16
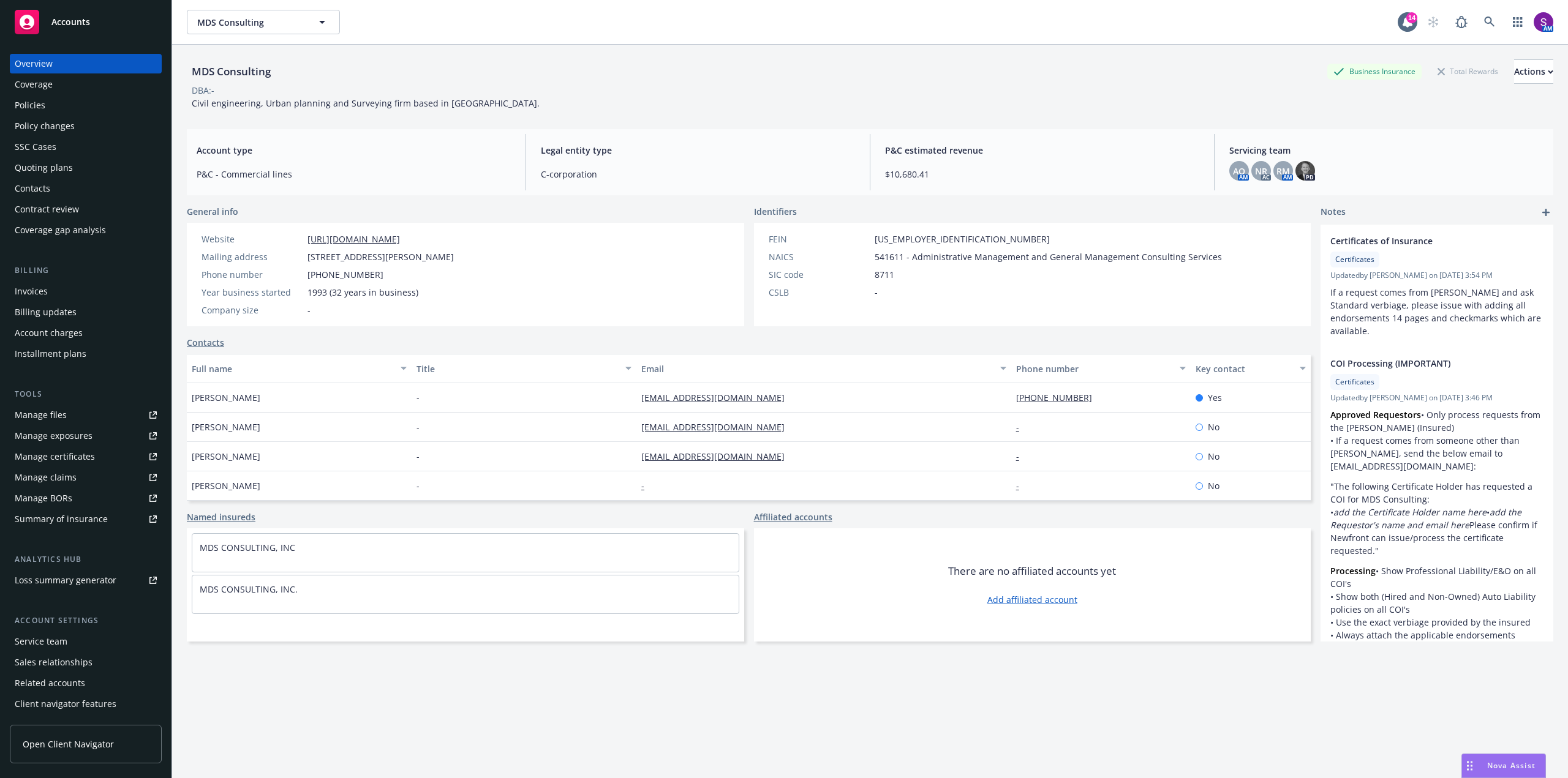
click at [32, 108] on div "Policies" at bounding box center [30, 106] width 31 height 19
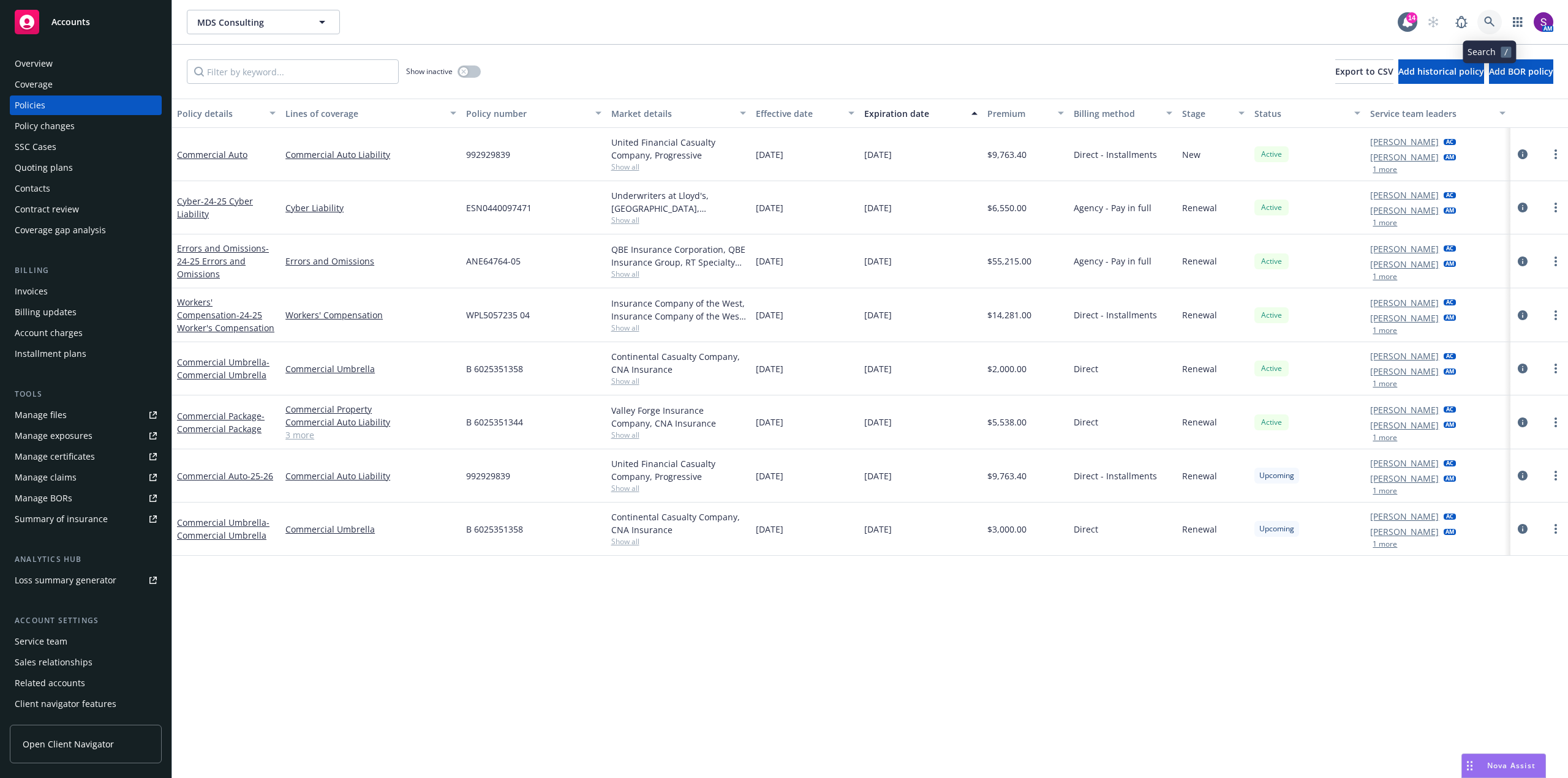
click at [1488, 13] on link at bounding box center [1489, 21] width 24 height 24
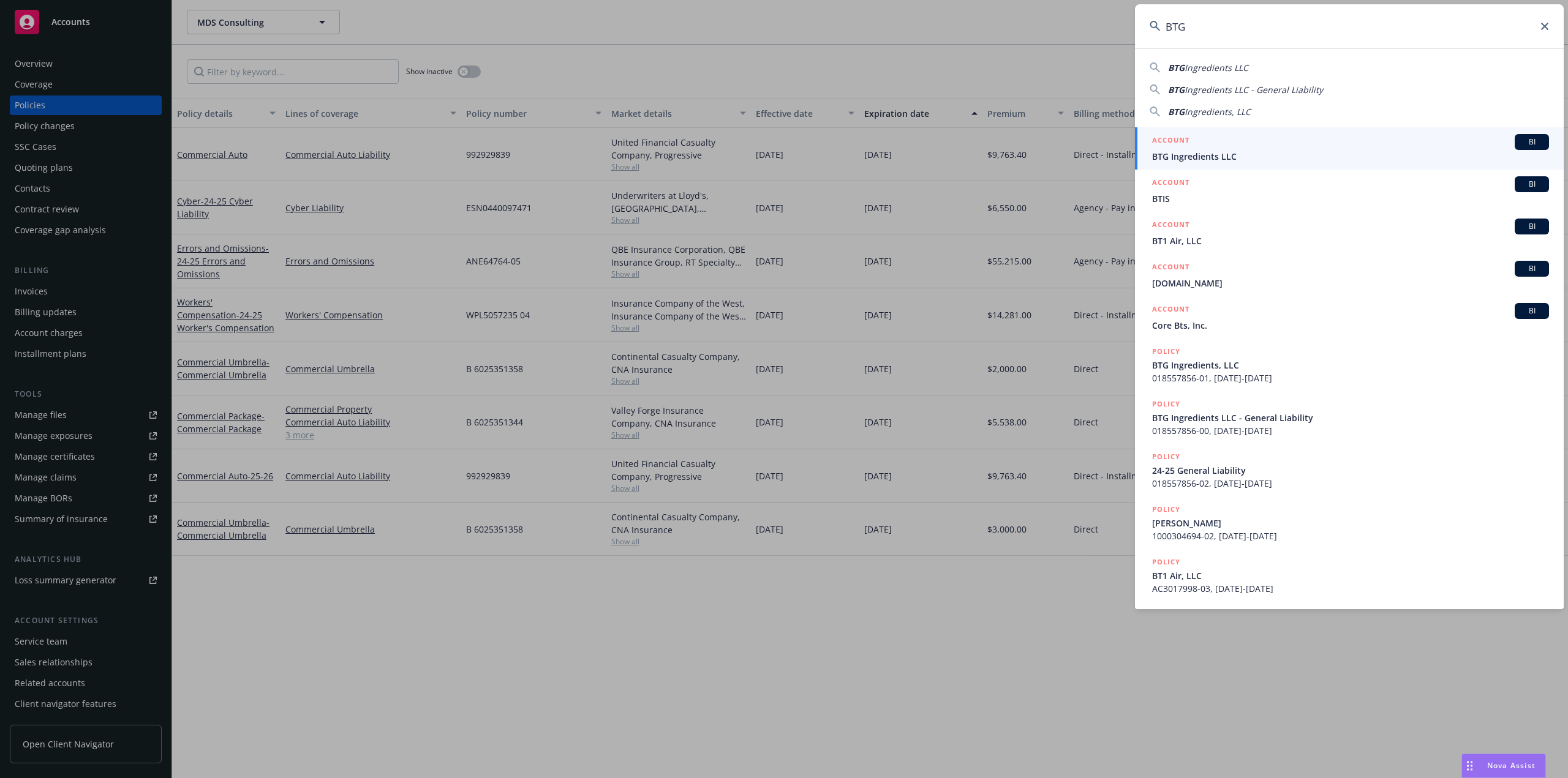
type input "BTG"
click at [1239, 142] on div "ACCOUNT BI" at bounding box center [1351, 141] width 397 height 16
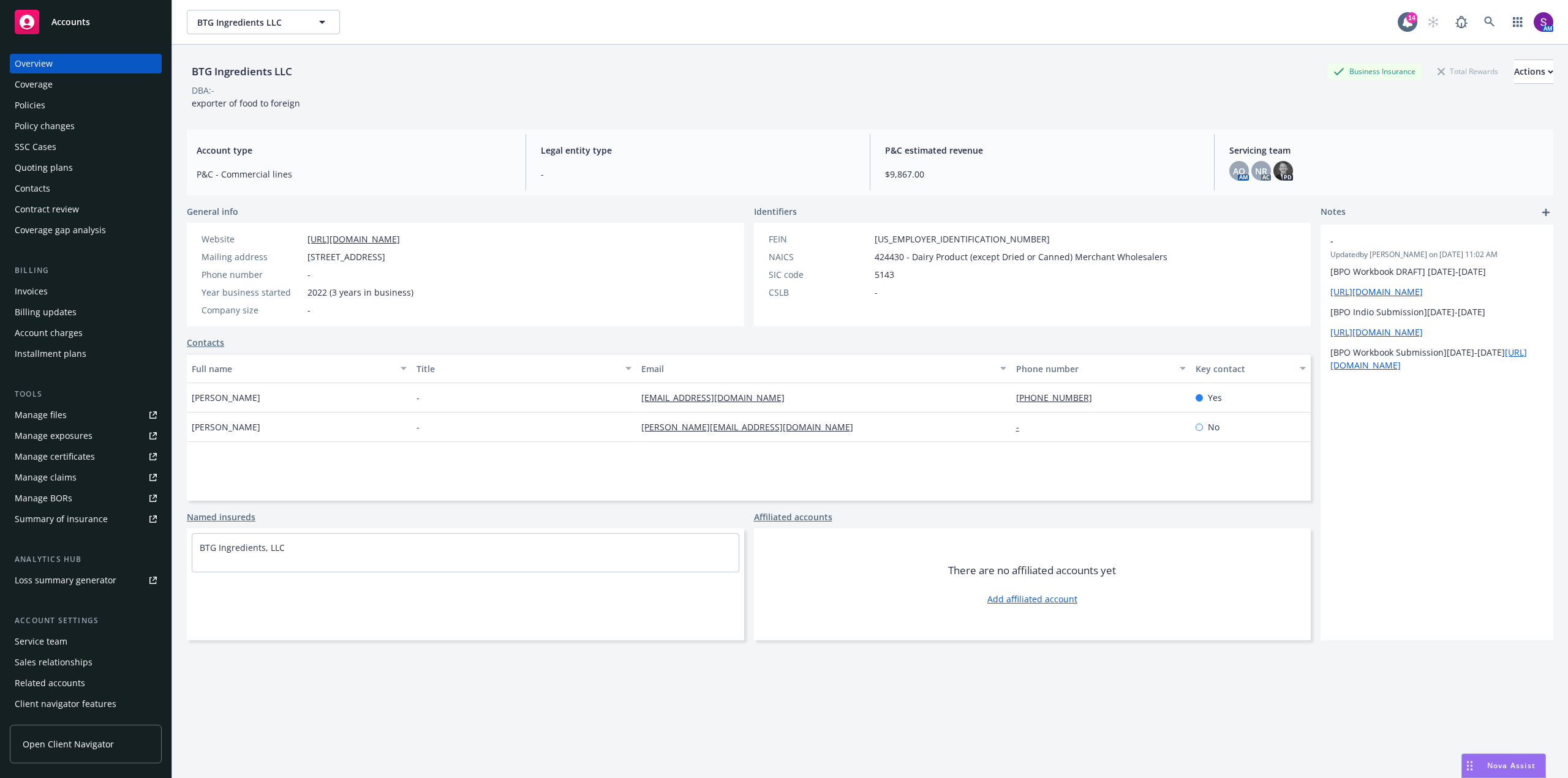
click at [27, 110] on div "Policies" at bounding box center [30, 106] width 31 height 19
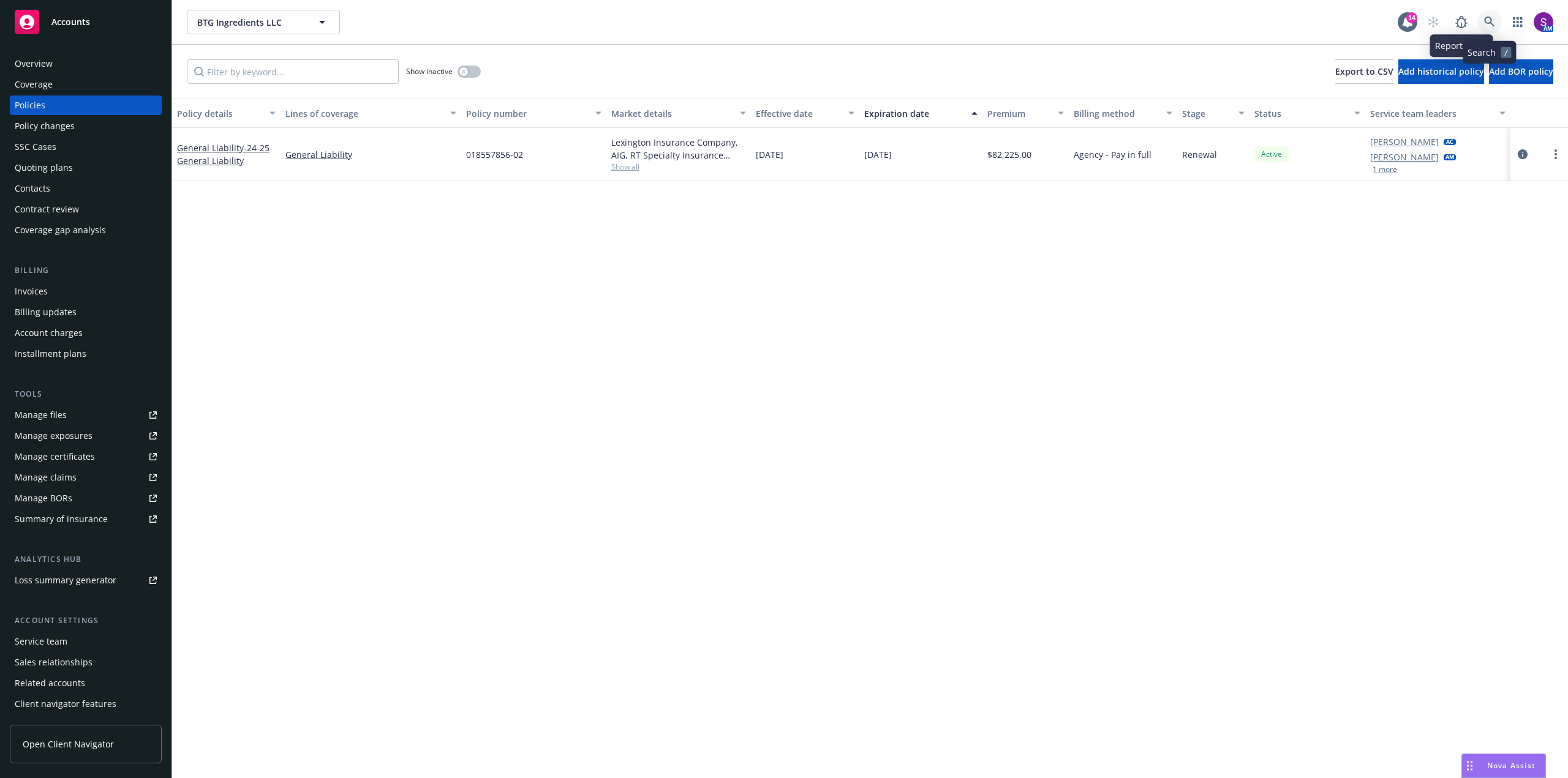
click at [1481, 19] on link at bounding box center [1489, 21] width 24 height 24
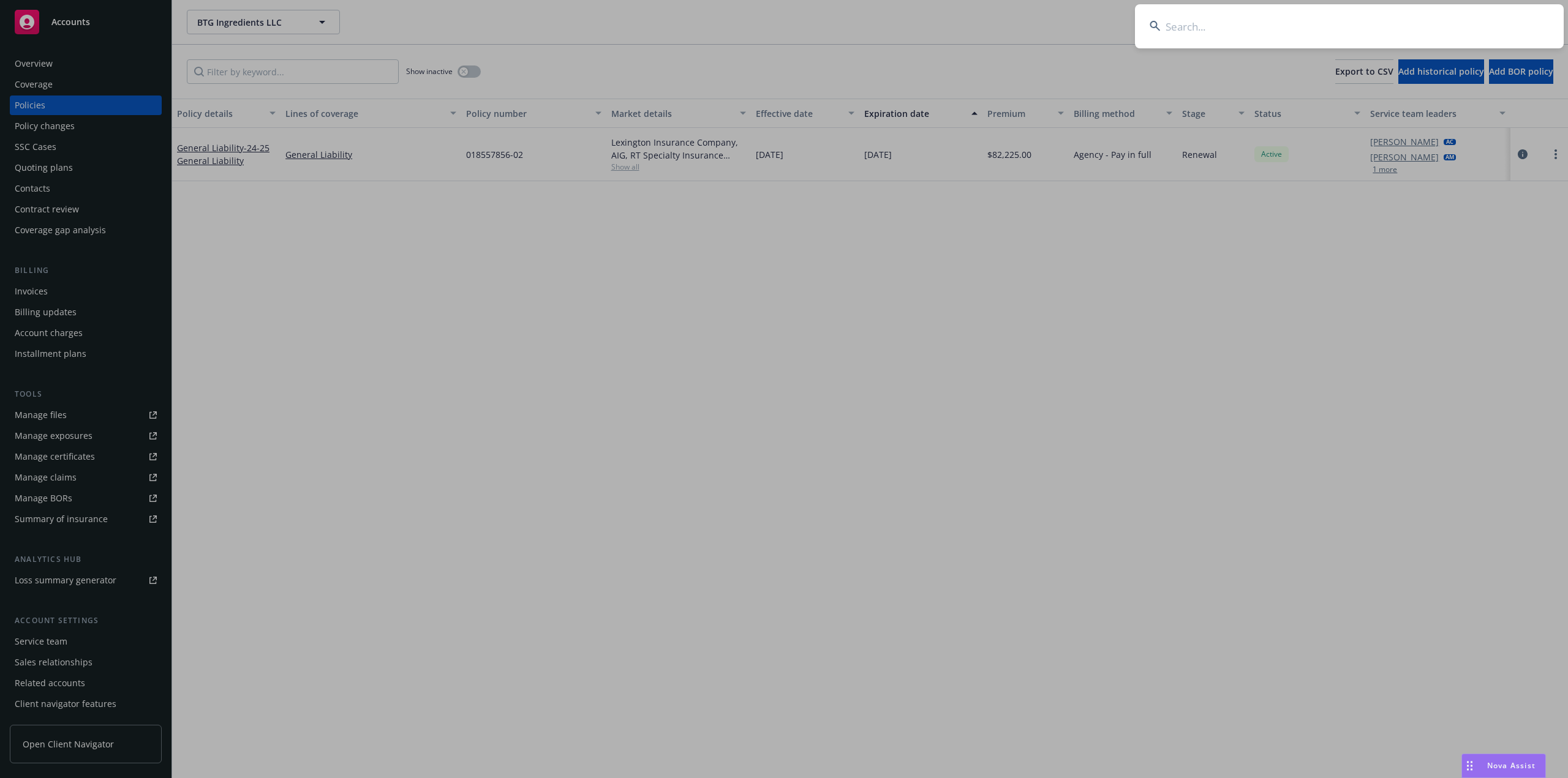
click at [1239, 38] on input at bounding box center [1349, 26] width 428 height 45
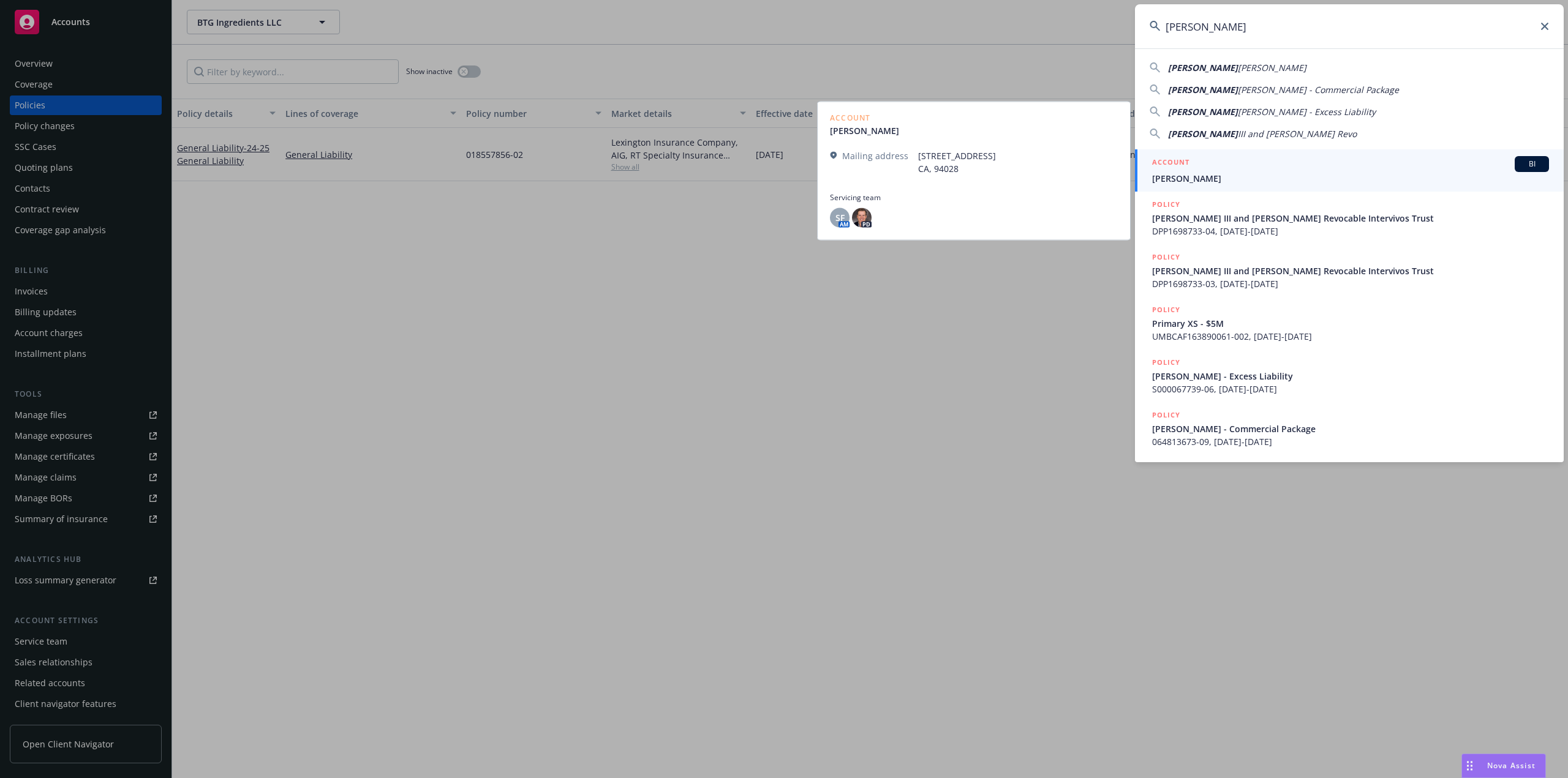
type input "[PERSON_NAME]"
click at [1227, 172] on span "[PERSON_NAME]" at bounding box center [1351, 178] width 397 height 13
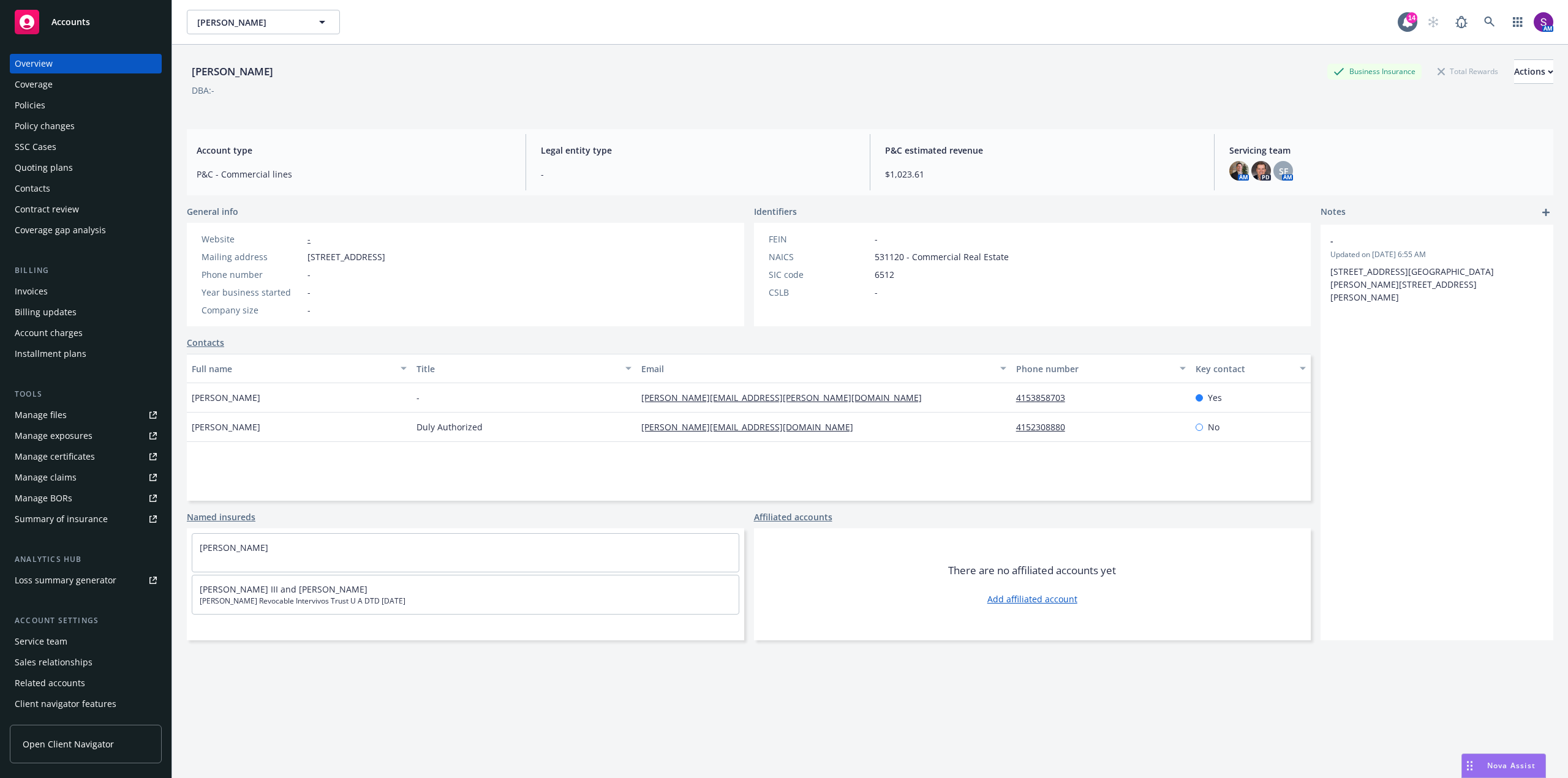
click at [38, 108] on div "Policies" at bounding box center [30, 106] width 31 height 19
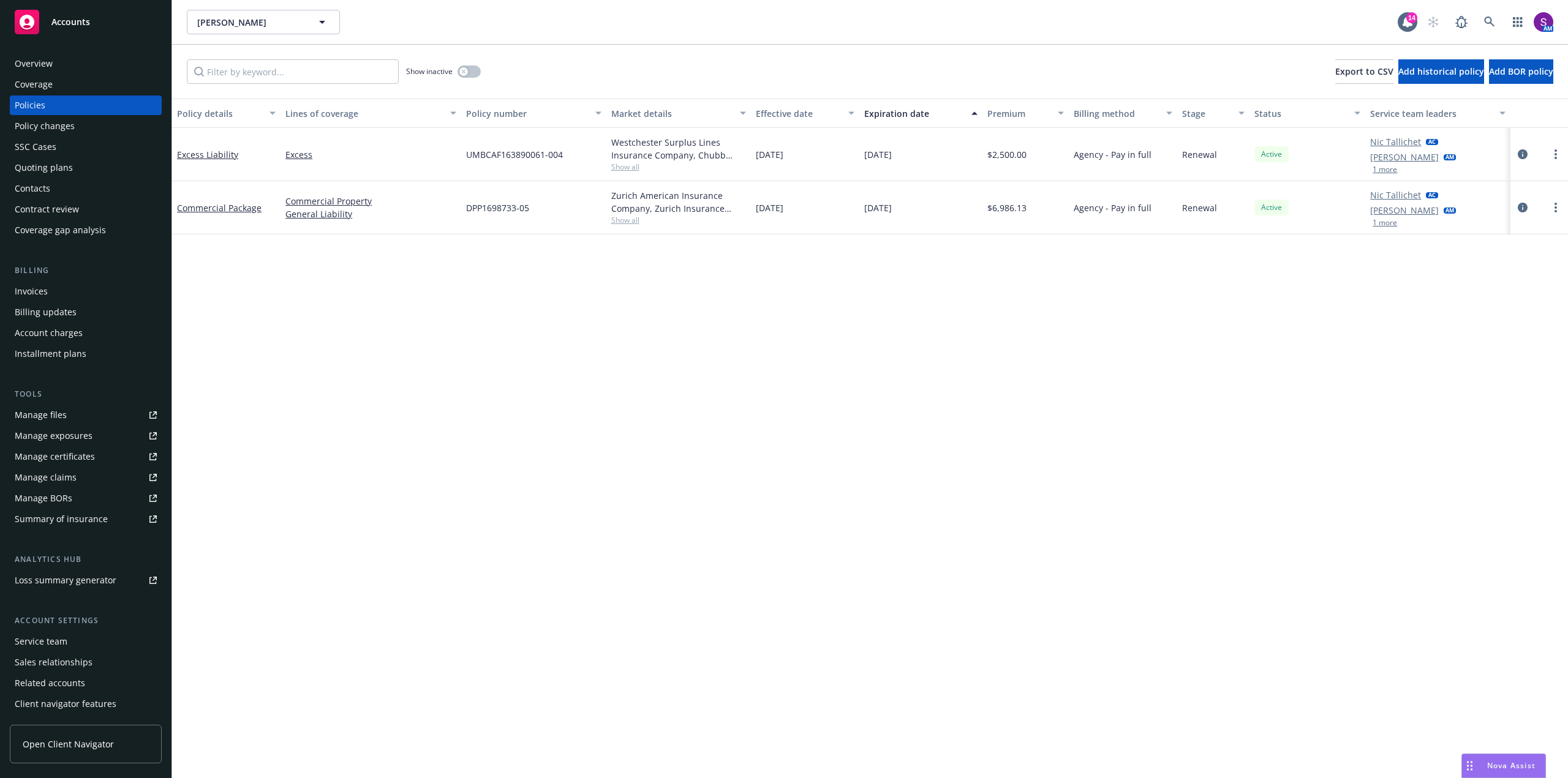
click at [41, 66] on div "Overview" at bounding box center [33, 64] width 38 height 19
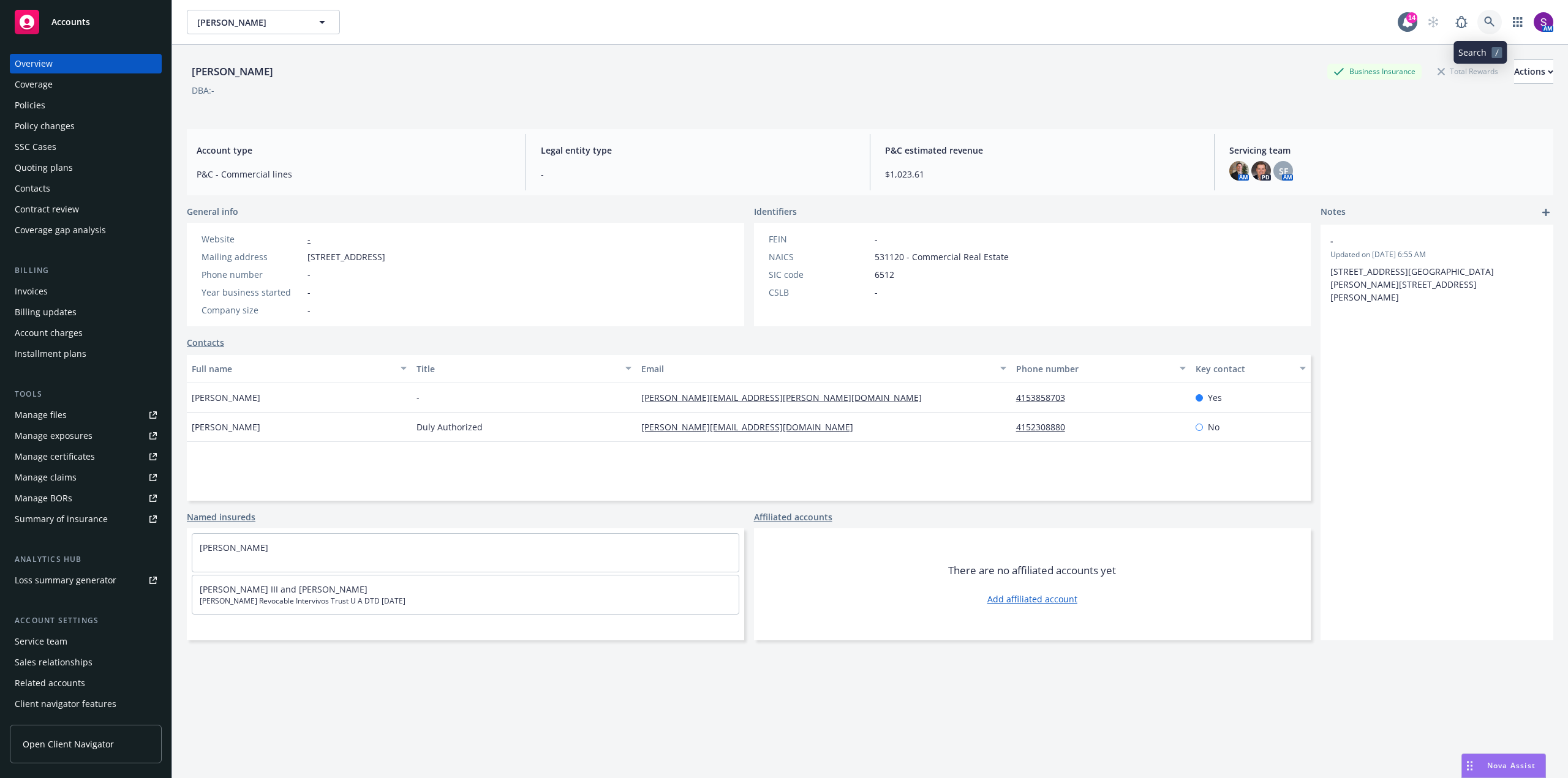
click at [1477, 19] on link at bounding box center [1489, 21] width 24 height 24
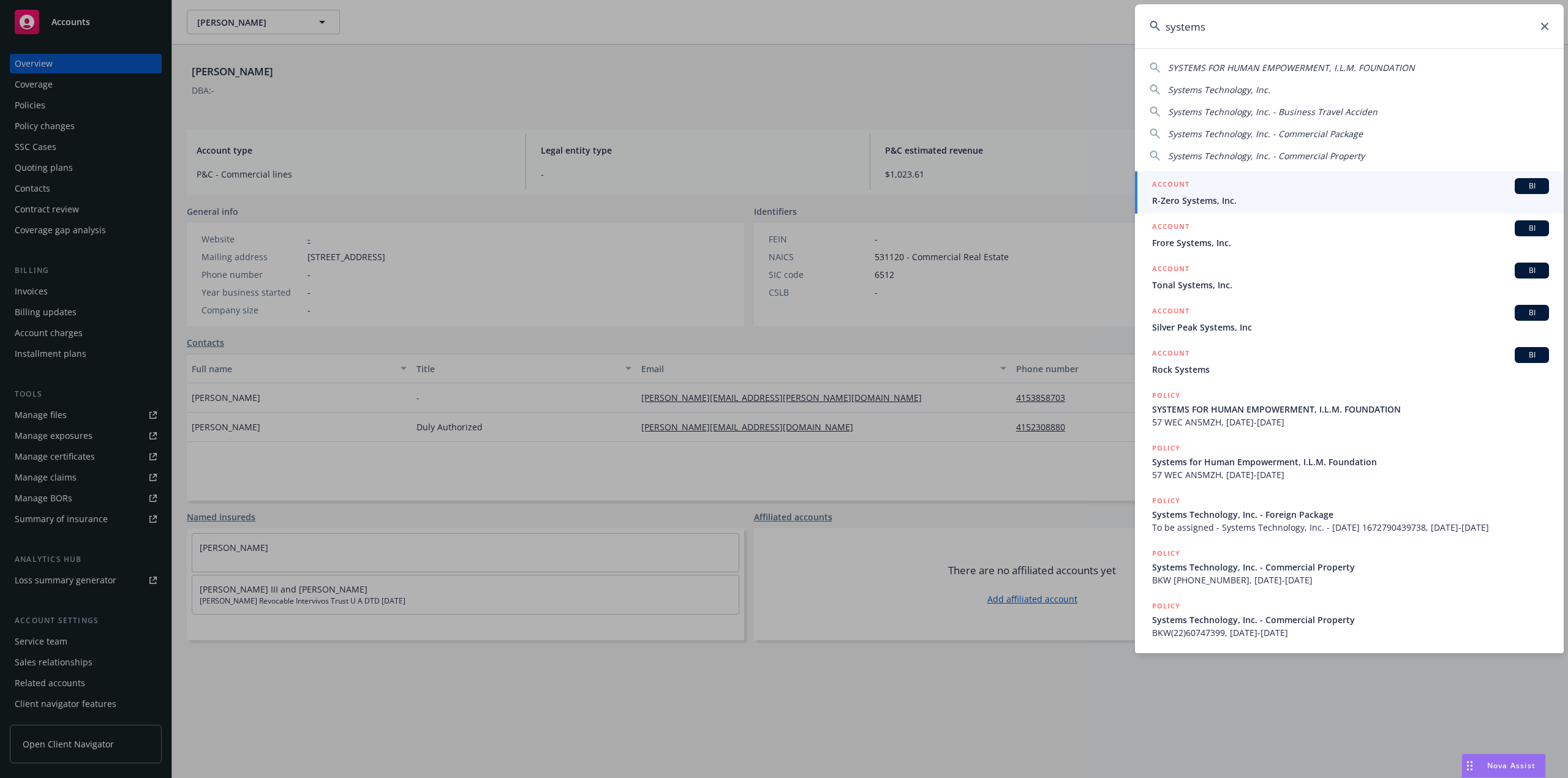
click at [1209, 89] on span "Systems Technology, Inc." at bounding box center [1219, 90] width 103 height 12
type input "Systems Technology, Inc."
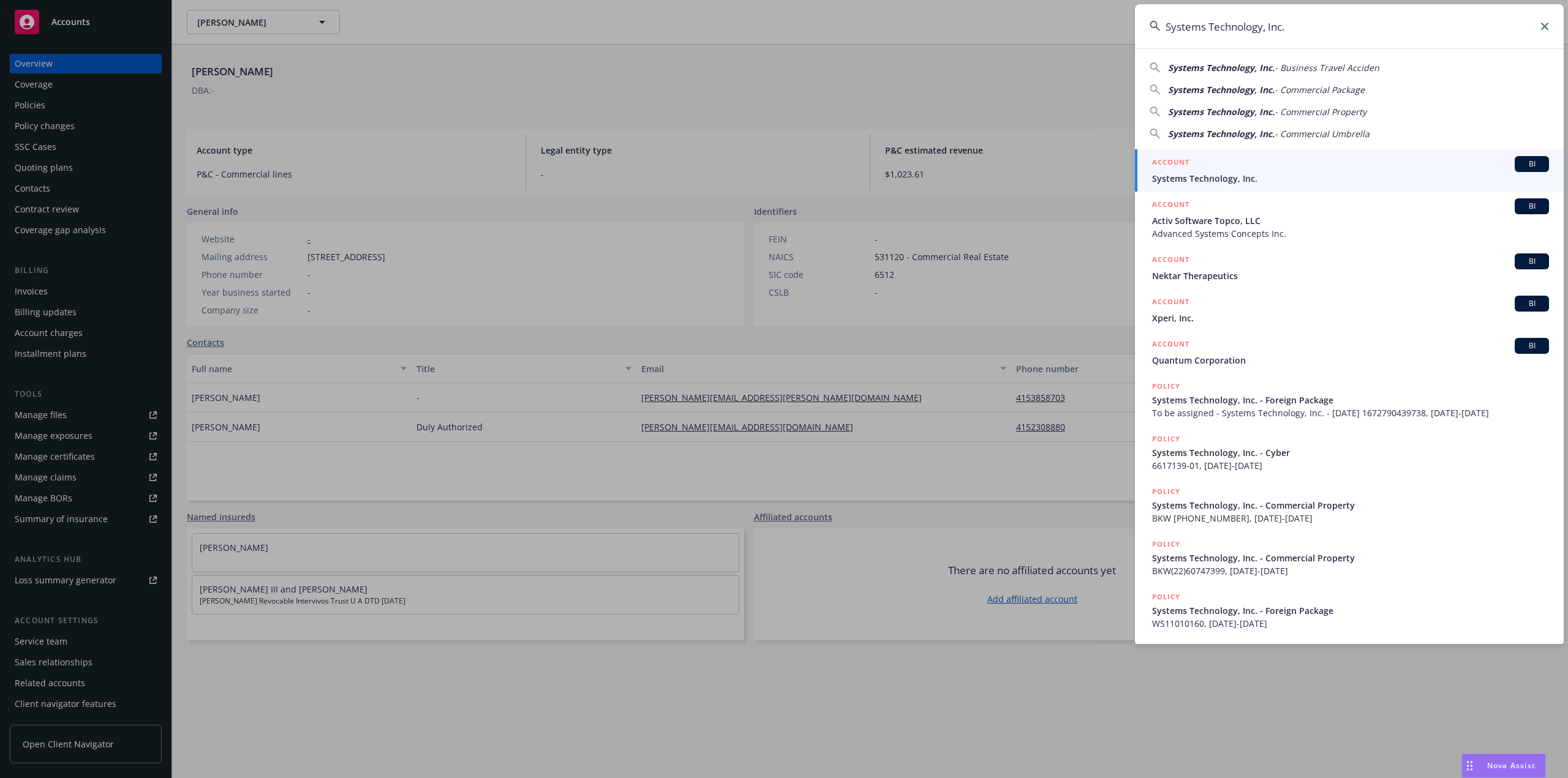
click at [1198, 177] on span "Systems Technology, Inc." at bounding box center [1351, 178] width 397 height 13
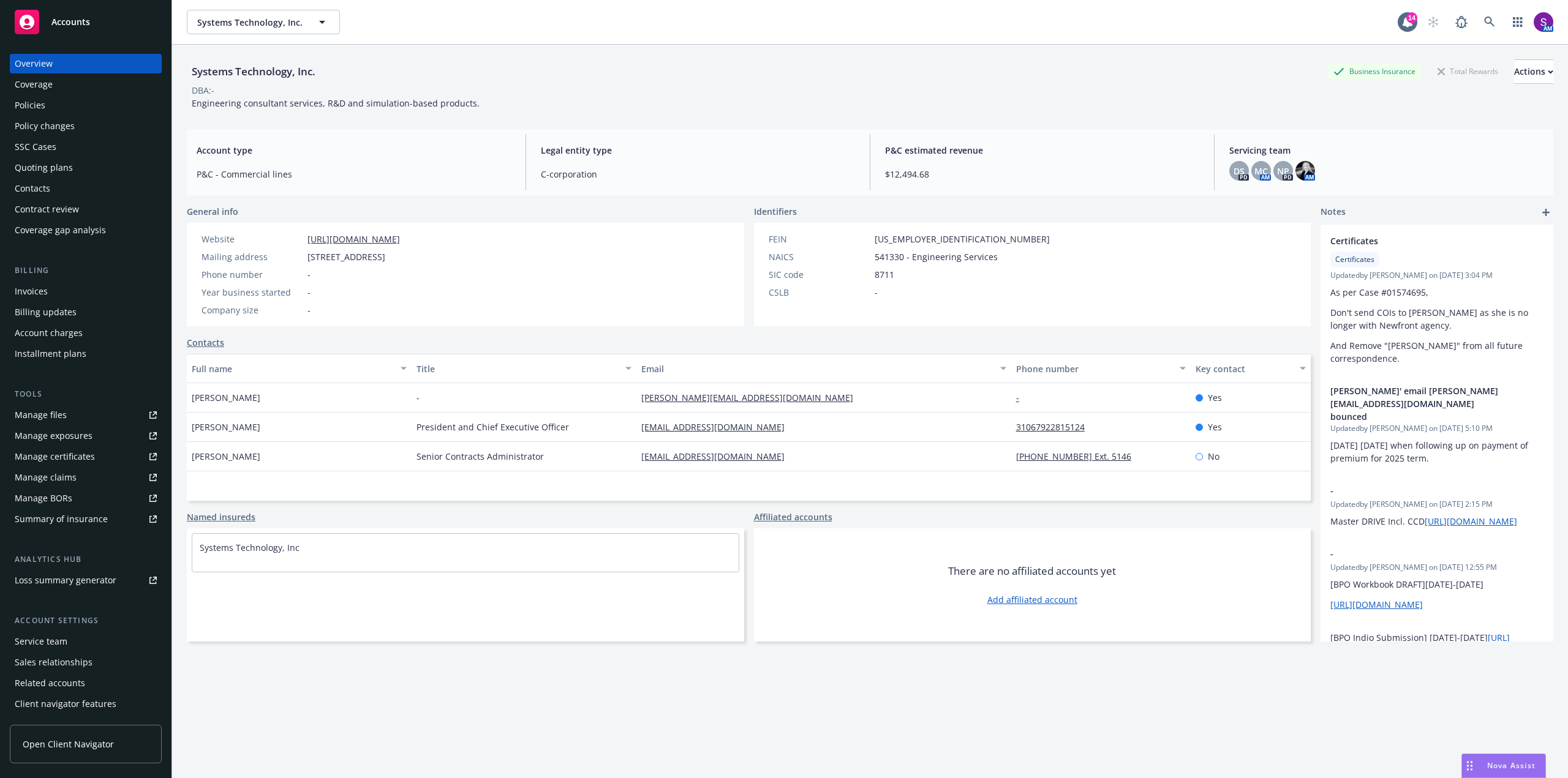
click at [39, 113] on div "Policies" at bounding box center [30, 106] width 31 height 19
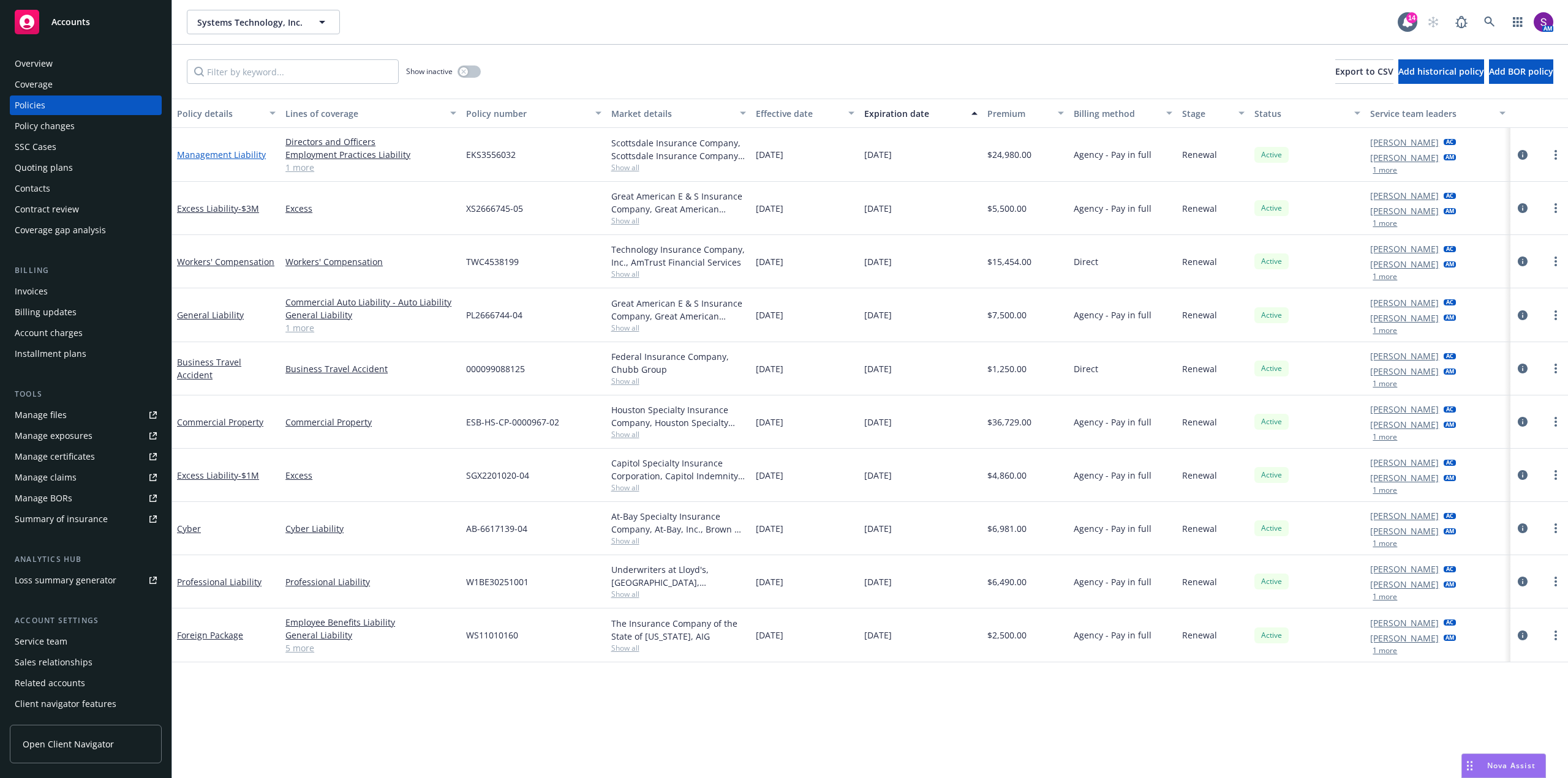
click at [226, 155] on link "Management Liability" at bounding box center [222, 155] width 89 height 12
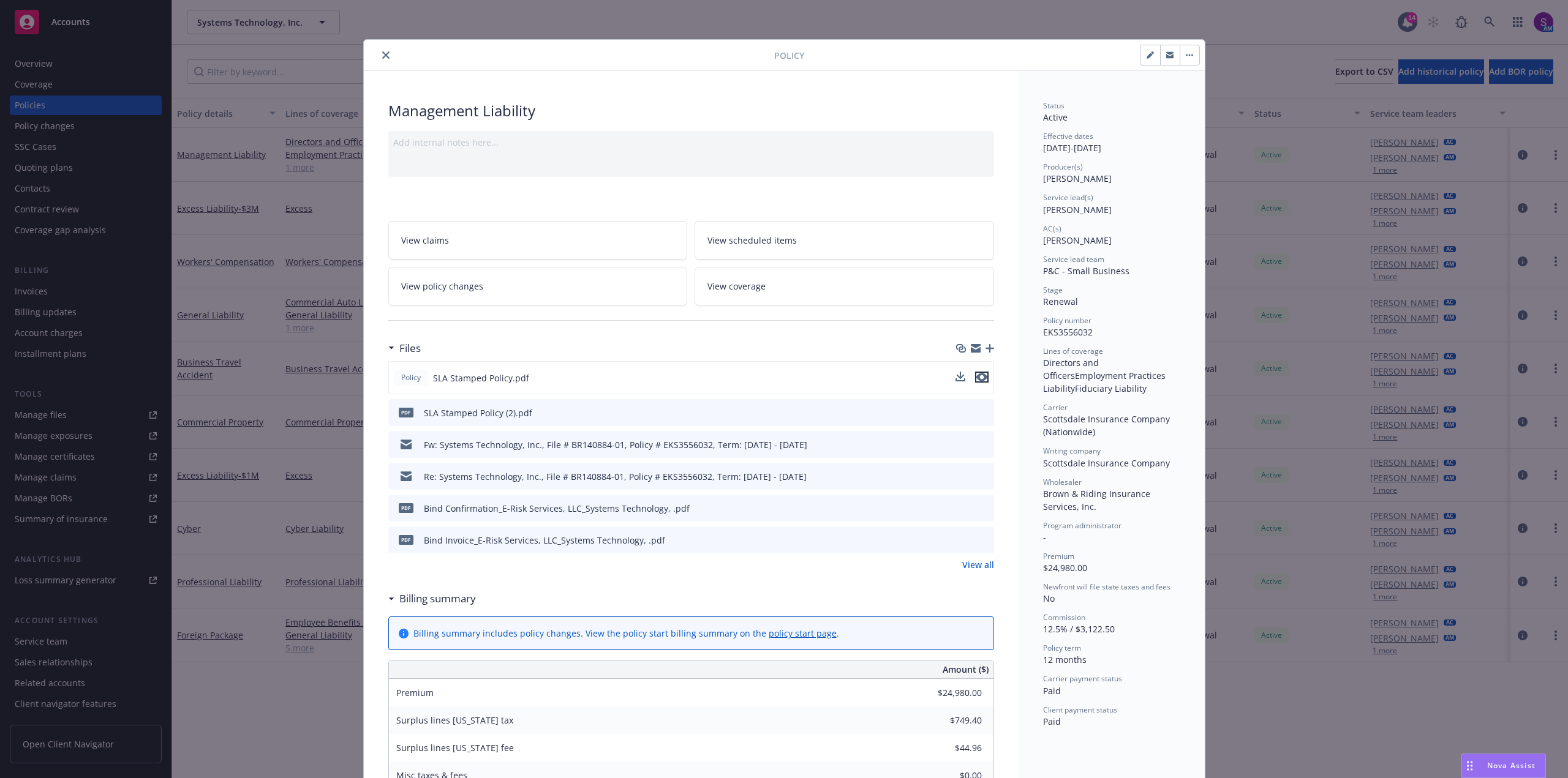
click at [980, 380] on icon "preview file" at bounding box center [981, 377] width 11 height 9
click at [382, 58] on icon "close" at bounding box center [386, 55] width 8 height 8
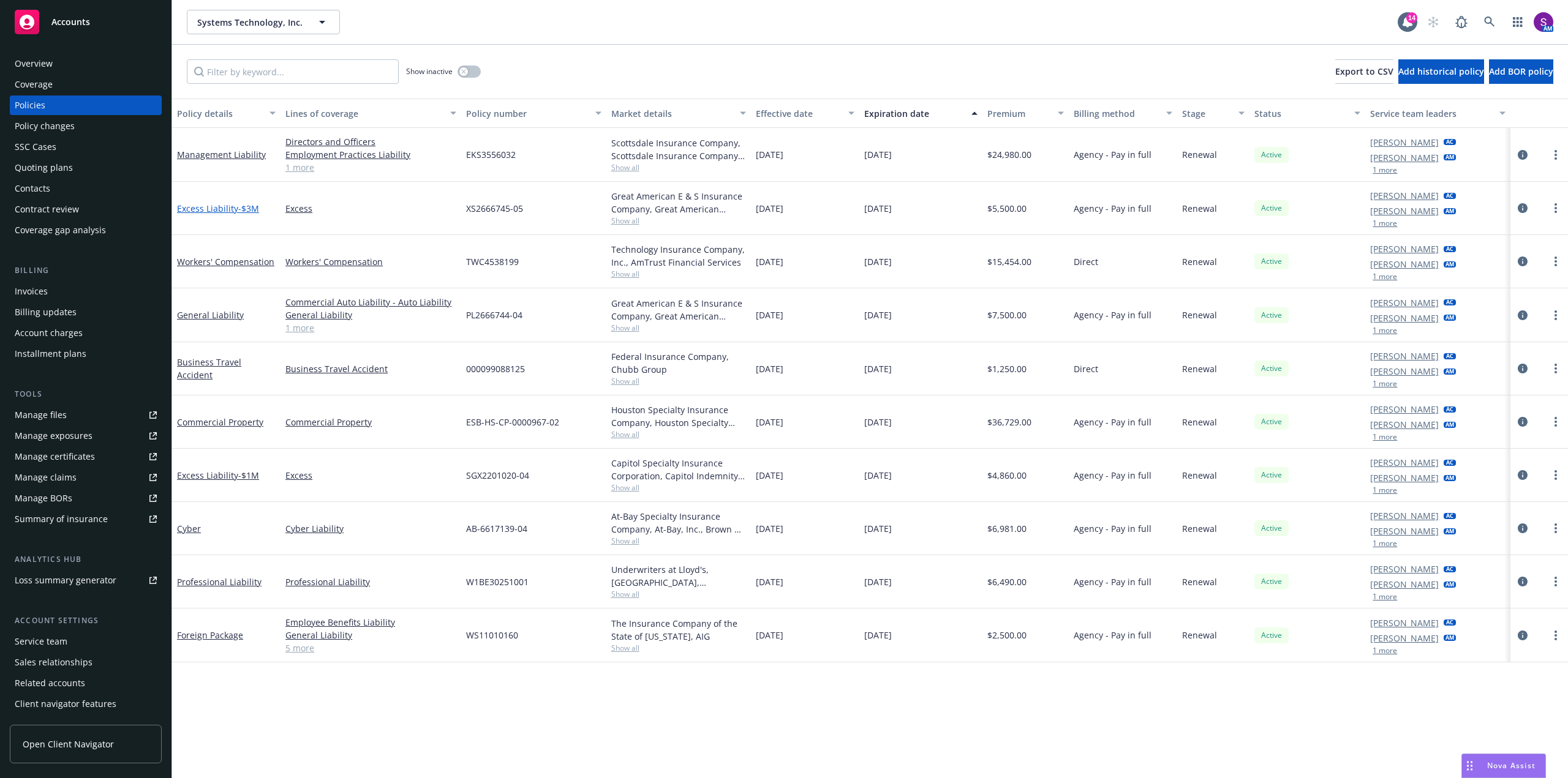
click at [242, 211] on span "- $3M" at bounding box center [248, 208] width 20 height 12
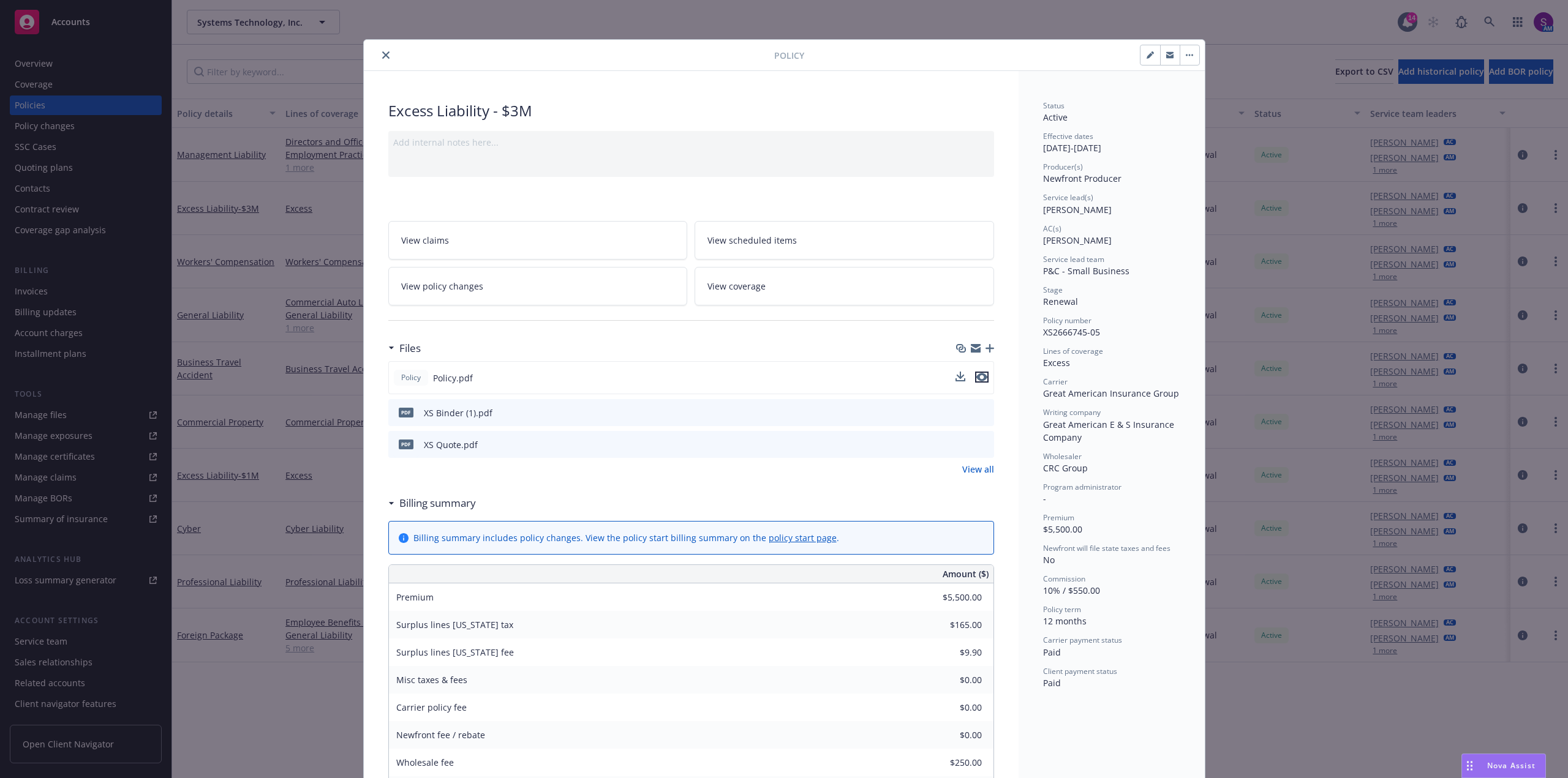
click at [978, 376] on icon "preview file" at bounding box center [981, 377] width 11 height 9
click at [385, 52] on button "close" at bounding box center [386, 54] width 15 height 15
